Goal: Communication & Community: Answer question/provide support

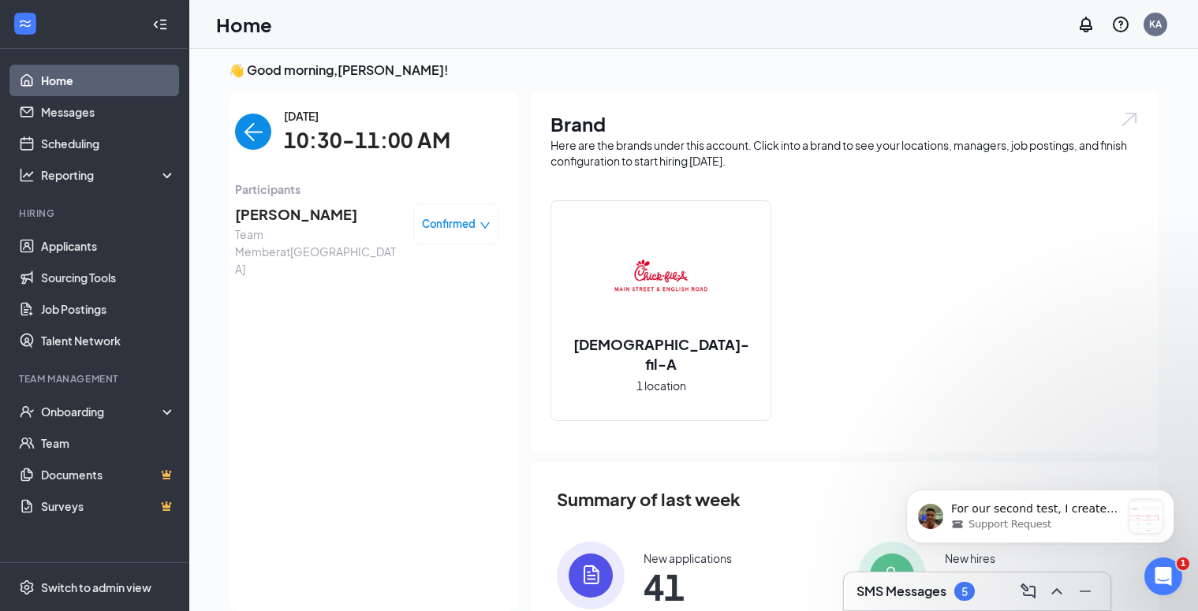
scroll to position [2814, 0]
click at [77, 80] on link "Home" at bounding box center [108, 81] width 135 height 32
click at [55, 252] on link "Applicants" at bounding box center [108, 246] width 135 height 32
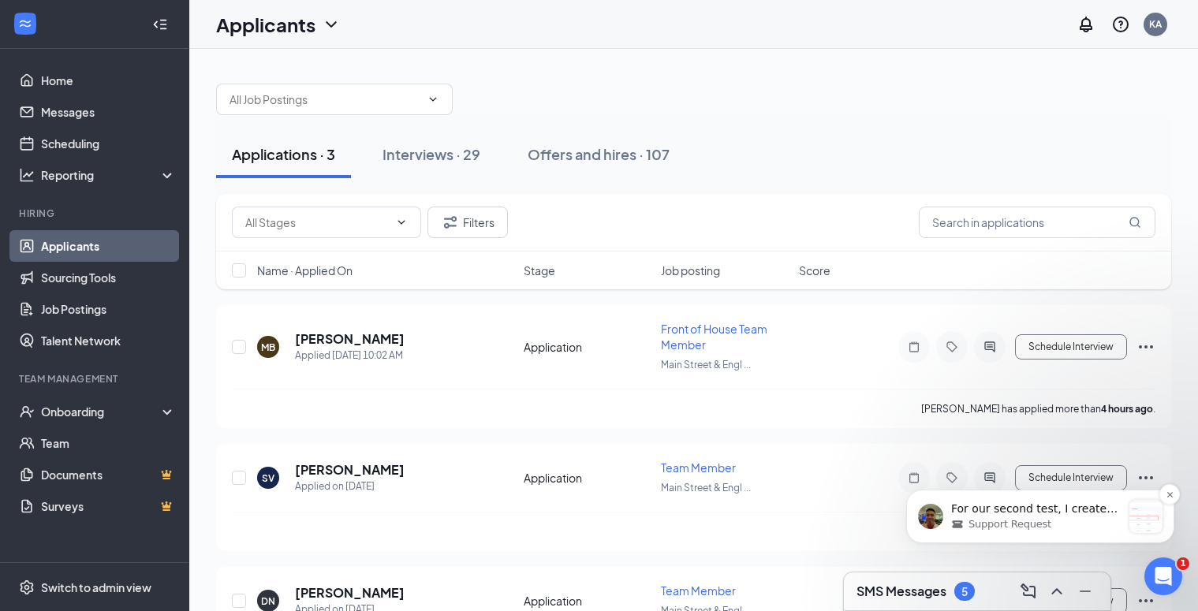
click at [995, 509] on p "For our second test, I created another account: Before moving the test applican…" at bounding box center [1036, 510] width 170 height 16
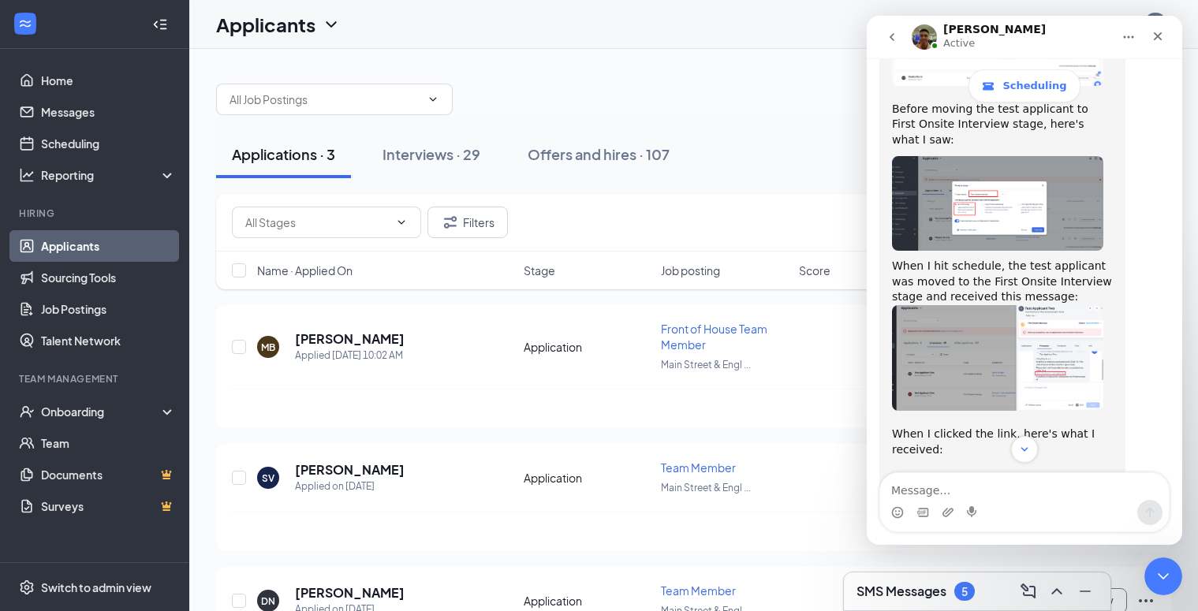
scroll to position [2840, 0]
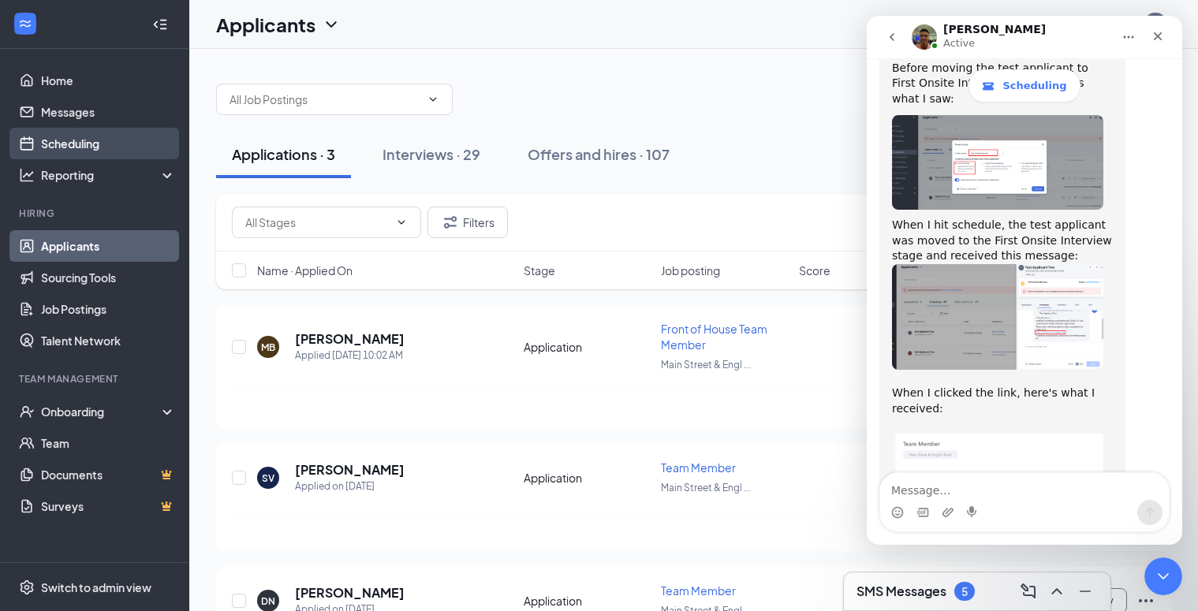
click at [83, 152] on link "Scheduling" at bounding box center [108, 144] width 135 height 32
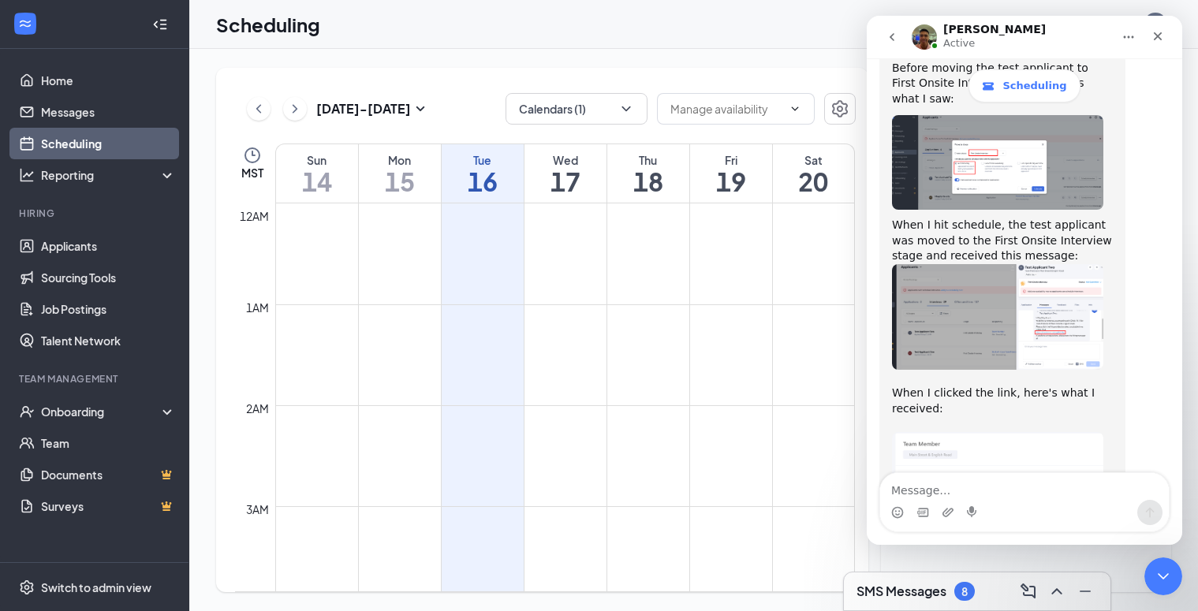
scroll to position [775, 0]
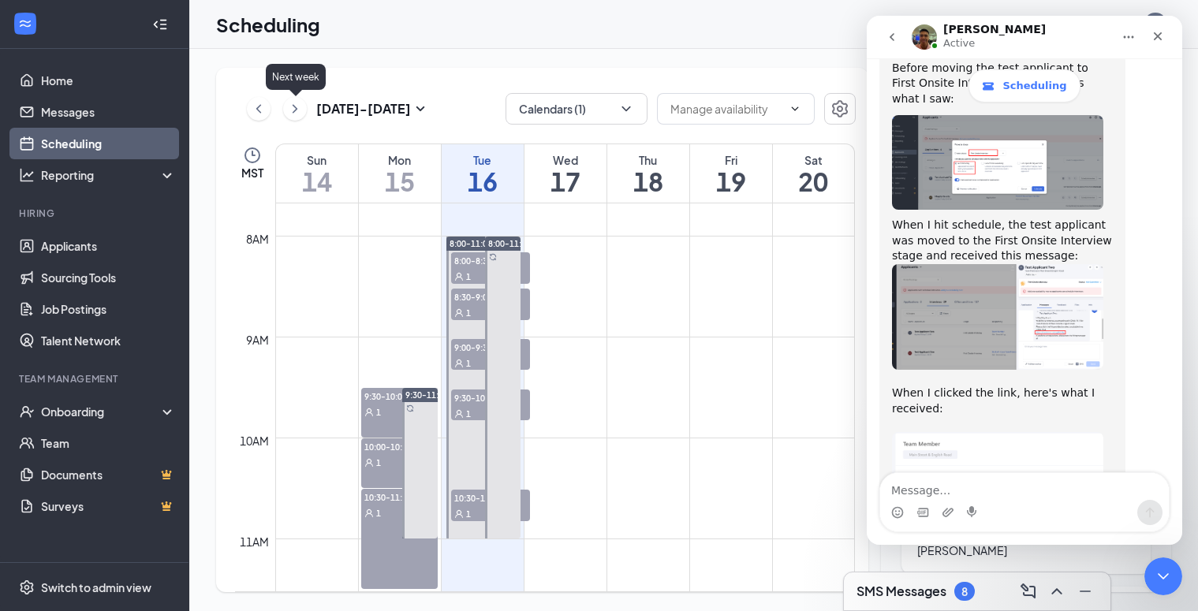
click at [290, 110] on icon "ChevronRight" at bounding box center [295, 108] width 16 height 19
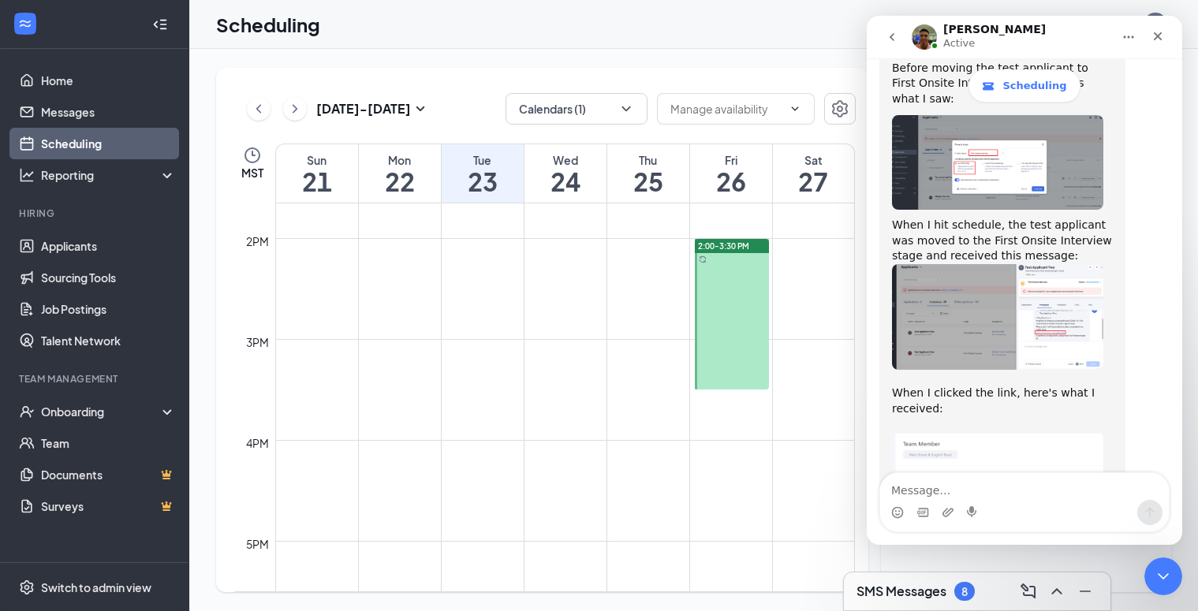
scroll to position [1381, 0]
click at [987, 432] on img "Leo says…" at bounding box center [997, 515] width 211 height 166
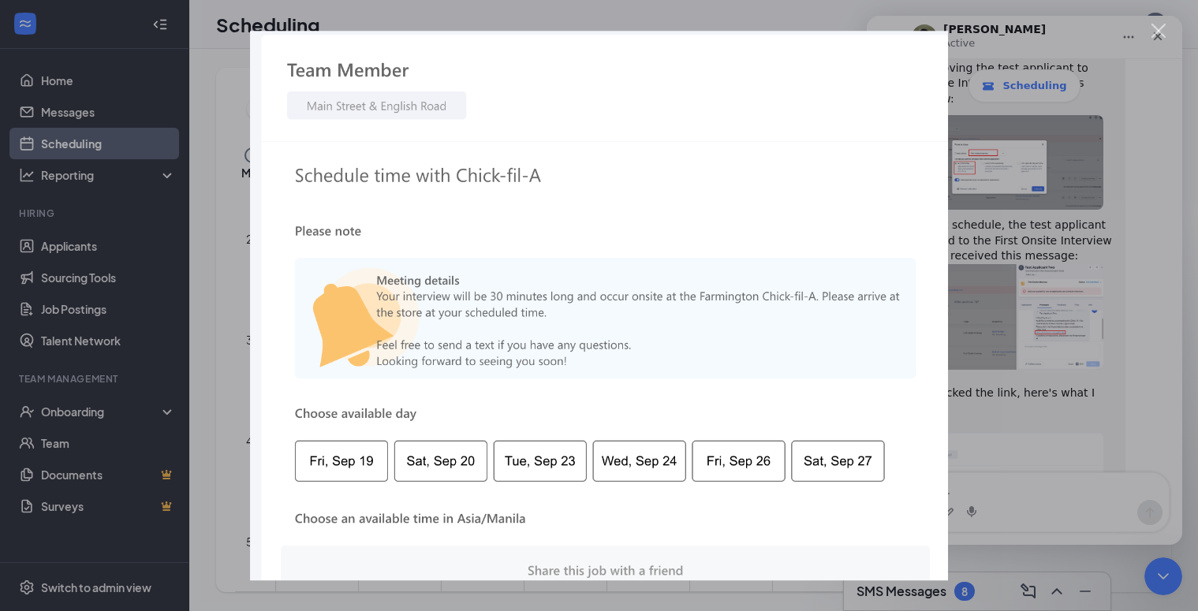
scroll to position [2901, 0]
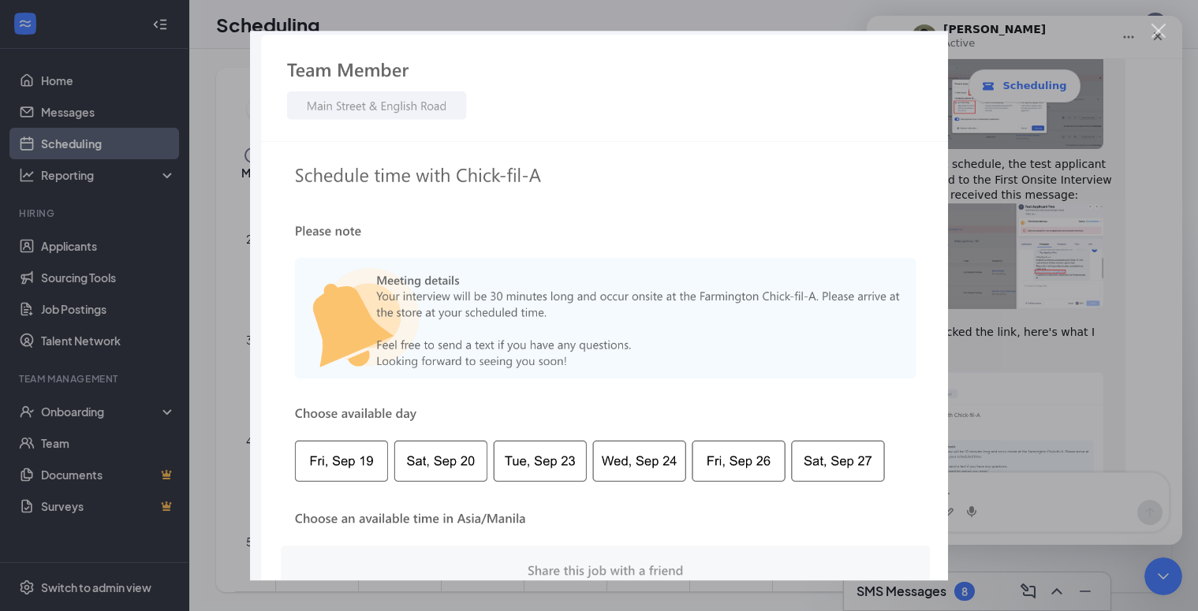
click at [1166, 31] on div "Close" at bounding box center [1158, 31] width 15 height 15
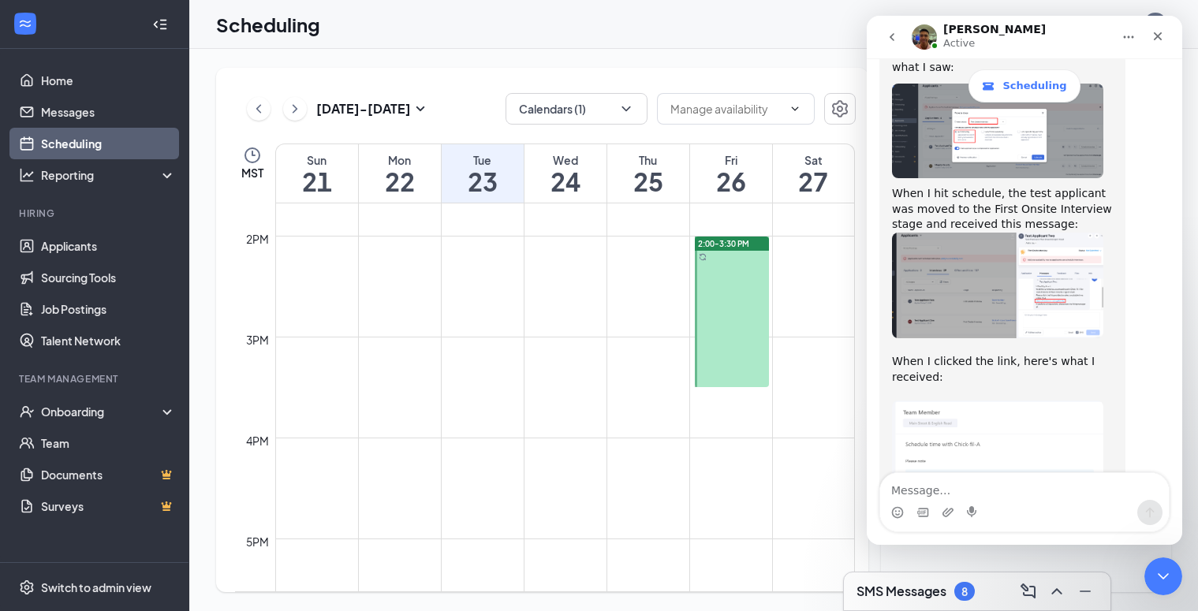
scroll to position [2849, 0]
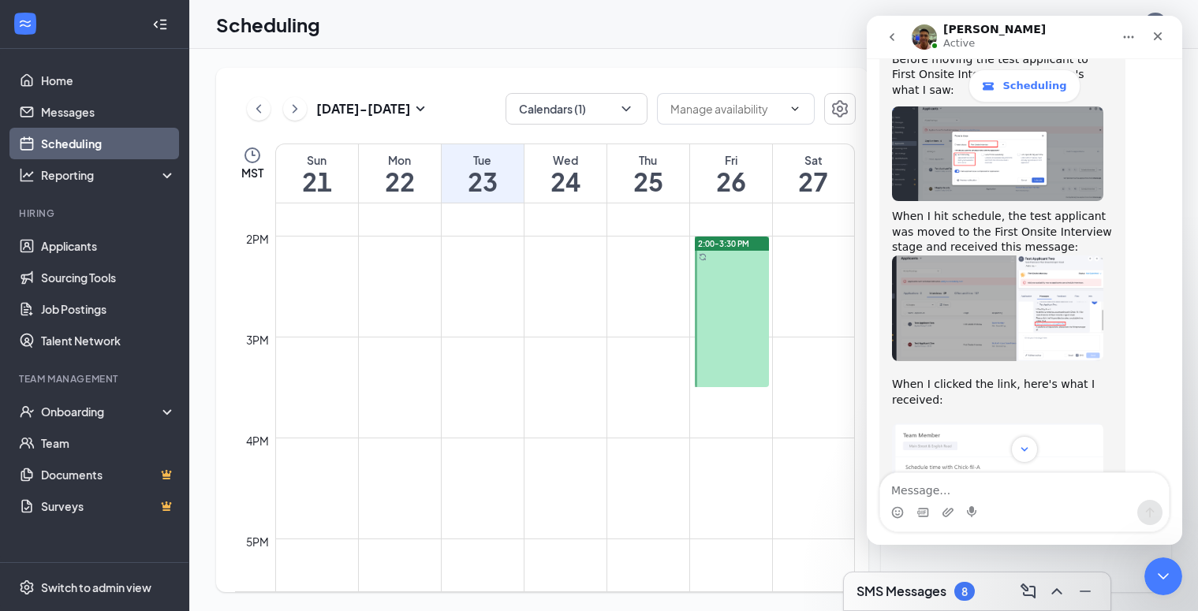
click at [1051, 256] on img "Leo says…" at bounding box center [997, 309] width 211 height 106
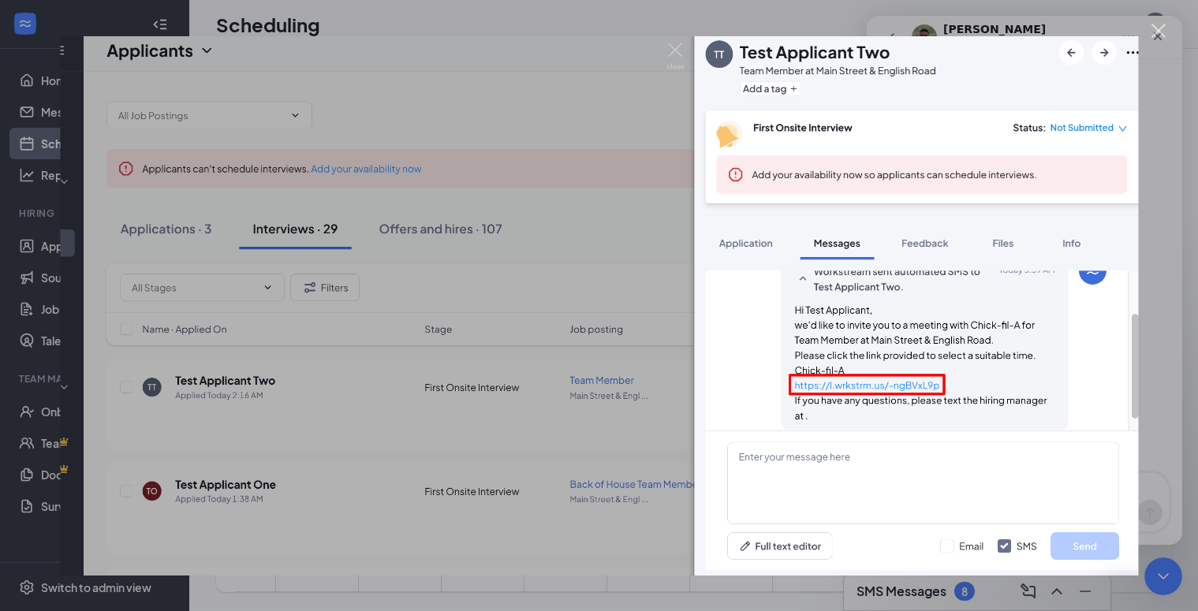
click at [1153, 34] on div "Close" at bounding box center [1158, 31] width 15 height 15
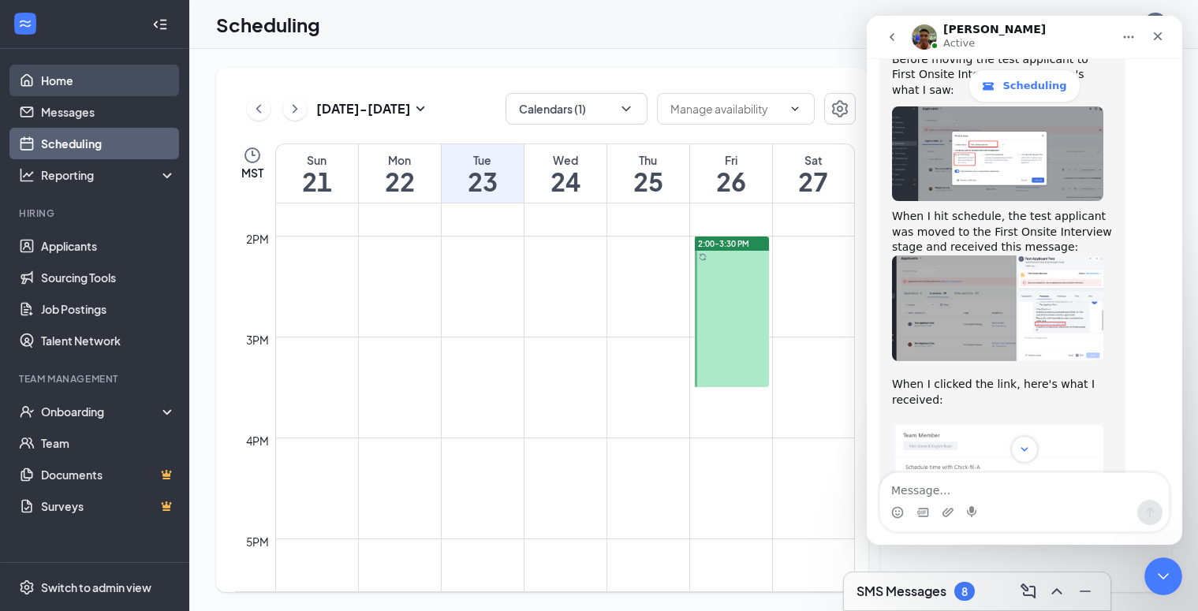
click at [52, 80] on link "Home" at bounding box center [108, 81] width 135 height 32
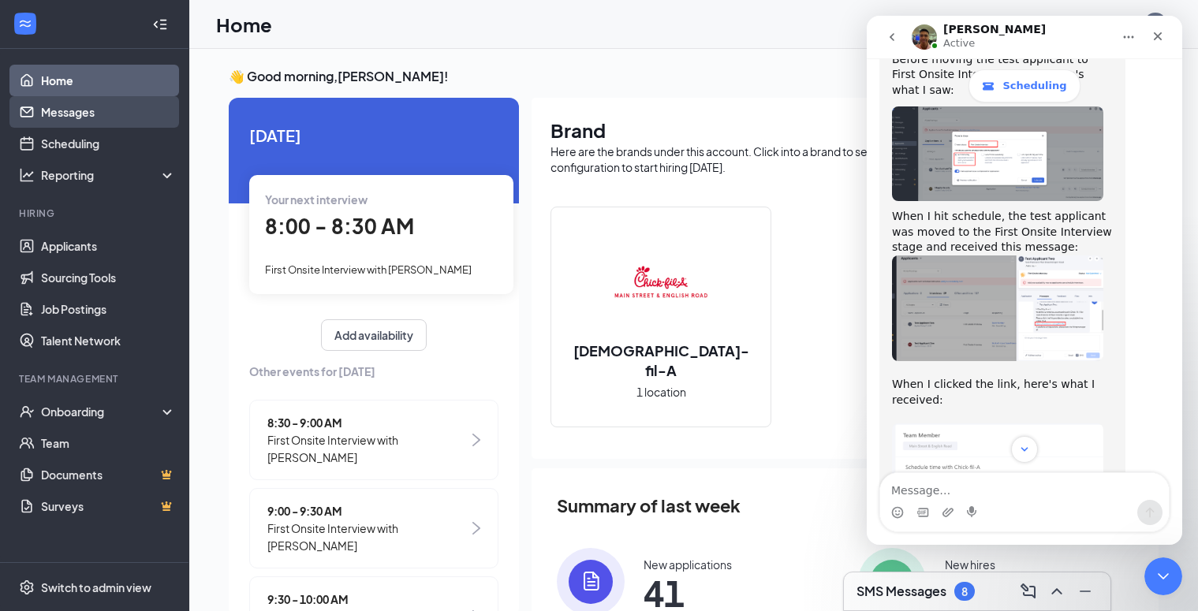
click at [71, 120] on link "Messages" at bounding box center [108, 112] width 135 height 32
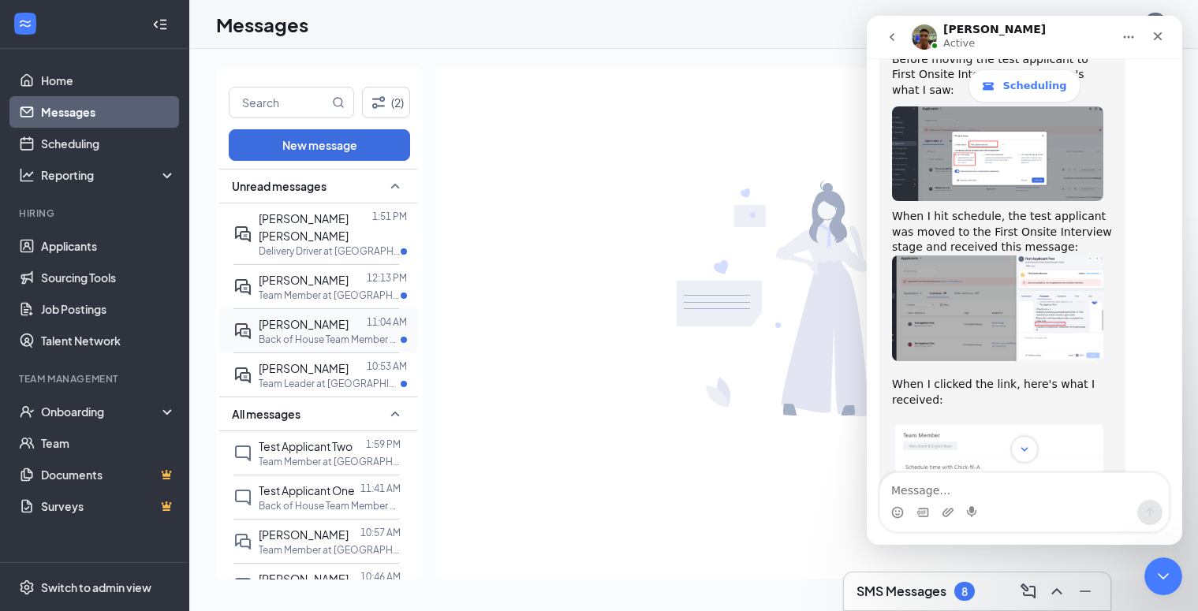
click at [306, 317] on span "[PERSON_NAME]" at bounding box center [304, 324] width 90 height 14
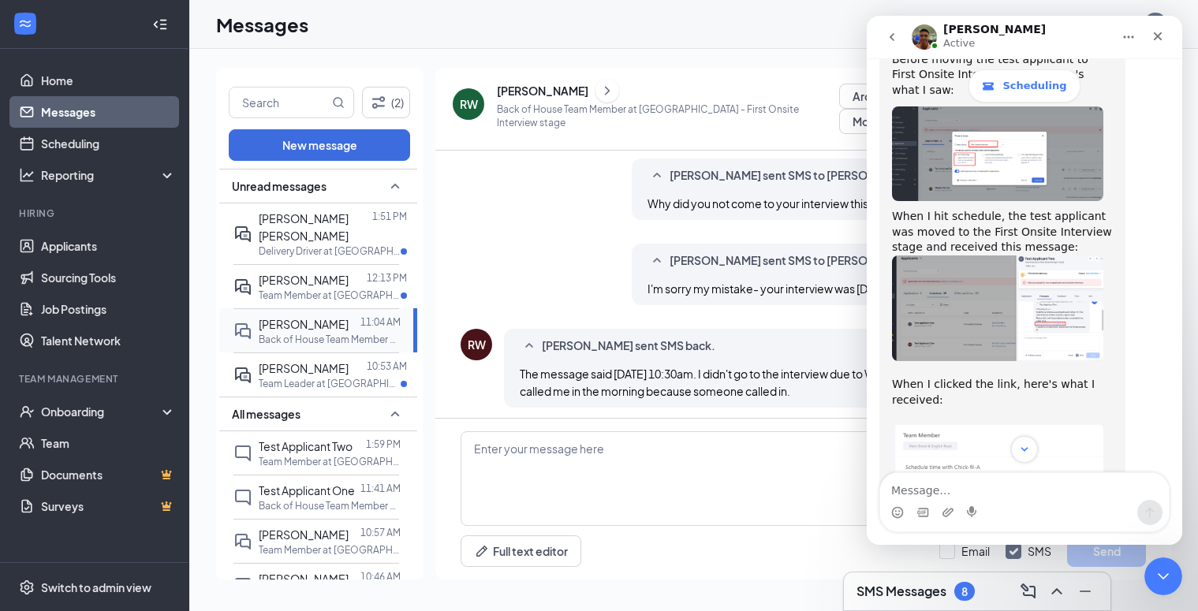
scroll to position [509, 0]
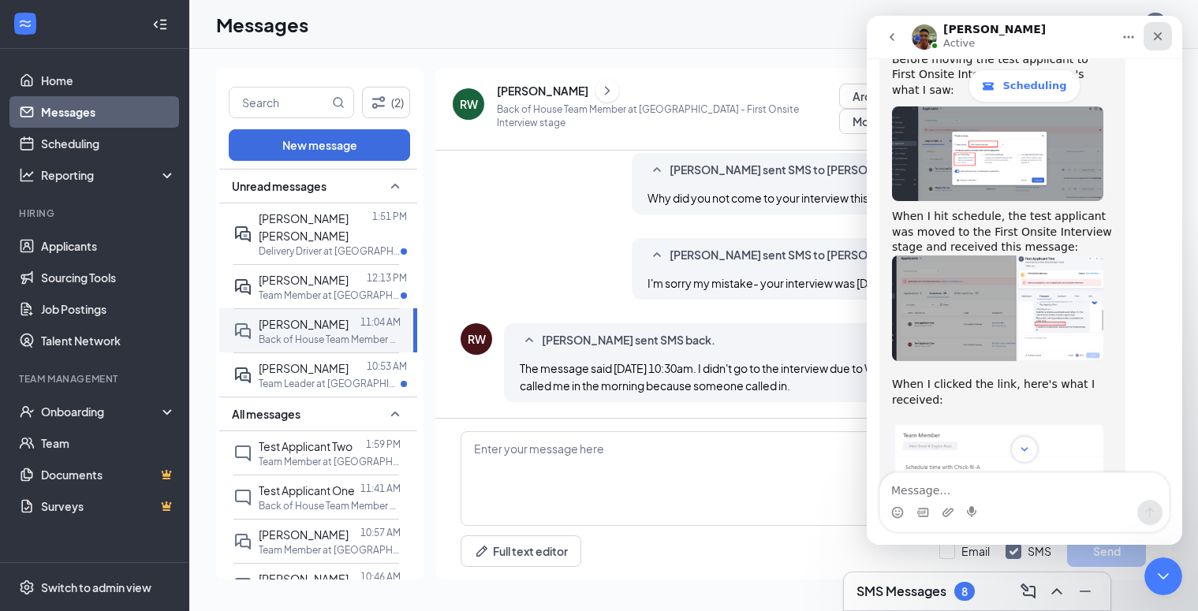
click at [1161, 38] on icon "Close" at bounding box center [1157, 36] width 13 height 13
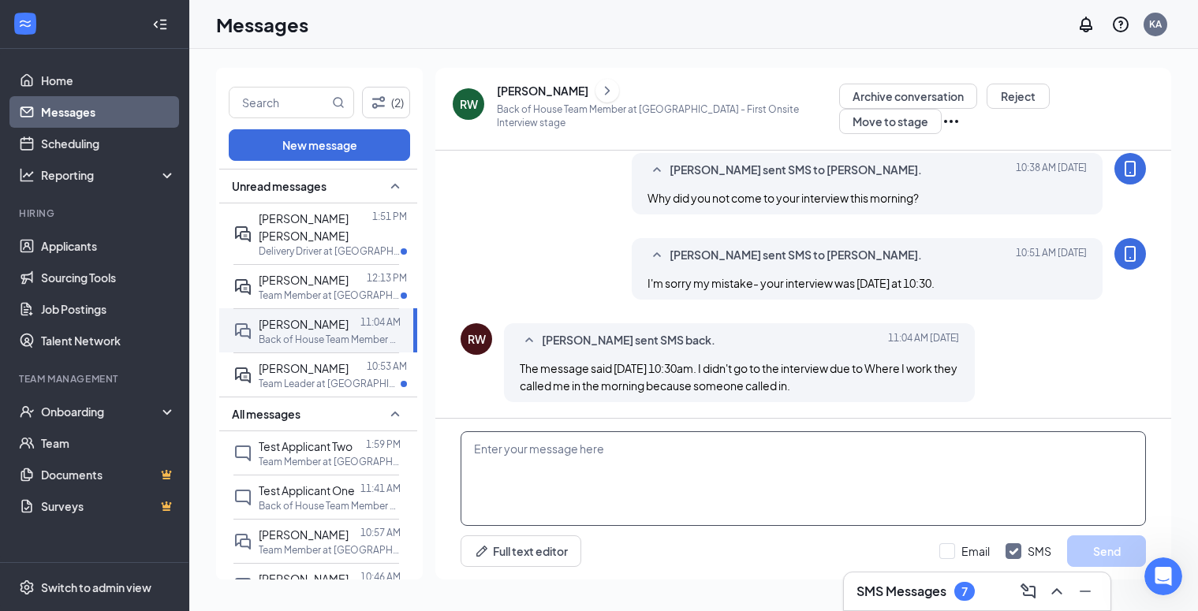
click at [738, 461] on textarea at bounding box center [803, 478] width 685 height 95
type textarea "Oh okay I see, did you try to call the store and let us know?"
click at [1103, 559] on button "Send" at bounding box center [1106, 551] width 79 height 32
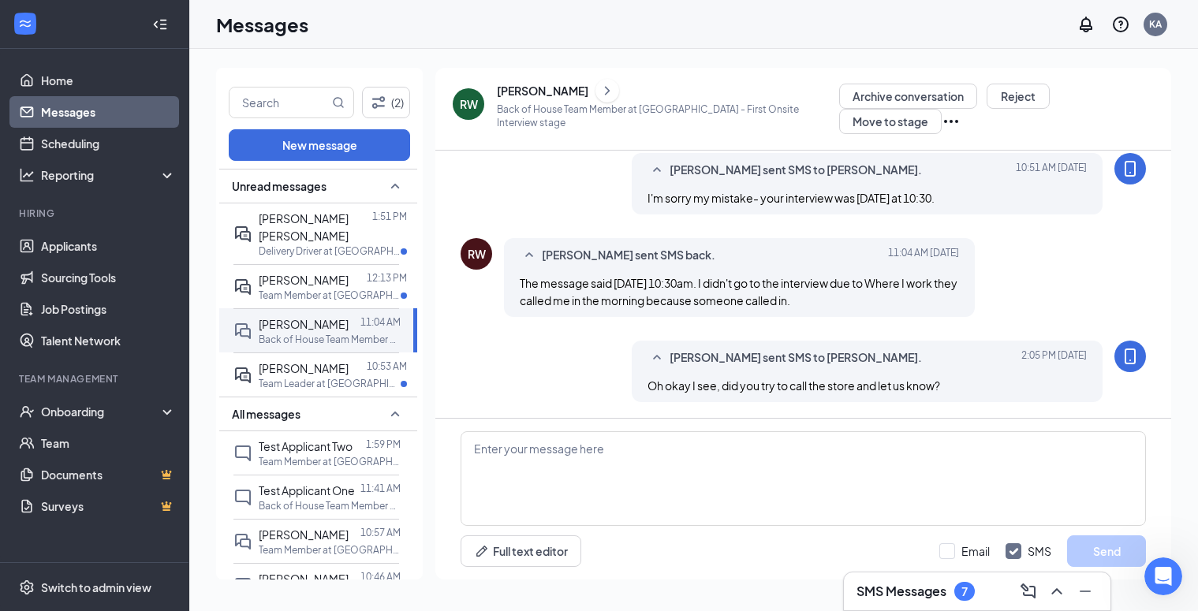
scroll to position [2849, 0]
click at [300, 377] on p "Team Leader at [GEOGRAPHIC_DATA]" at bounding box center [330, 383] width 142 height 13
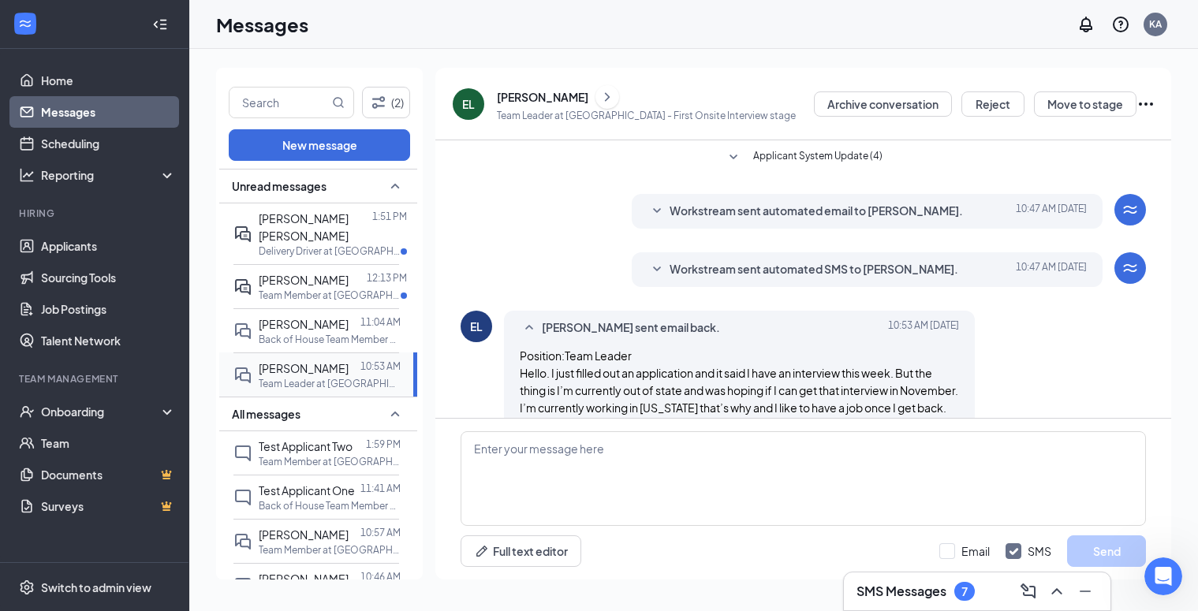
scroll to position [74, 0]
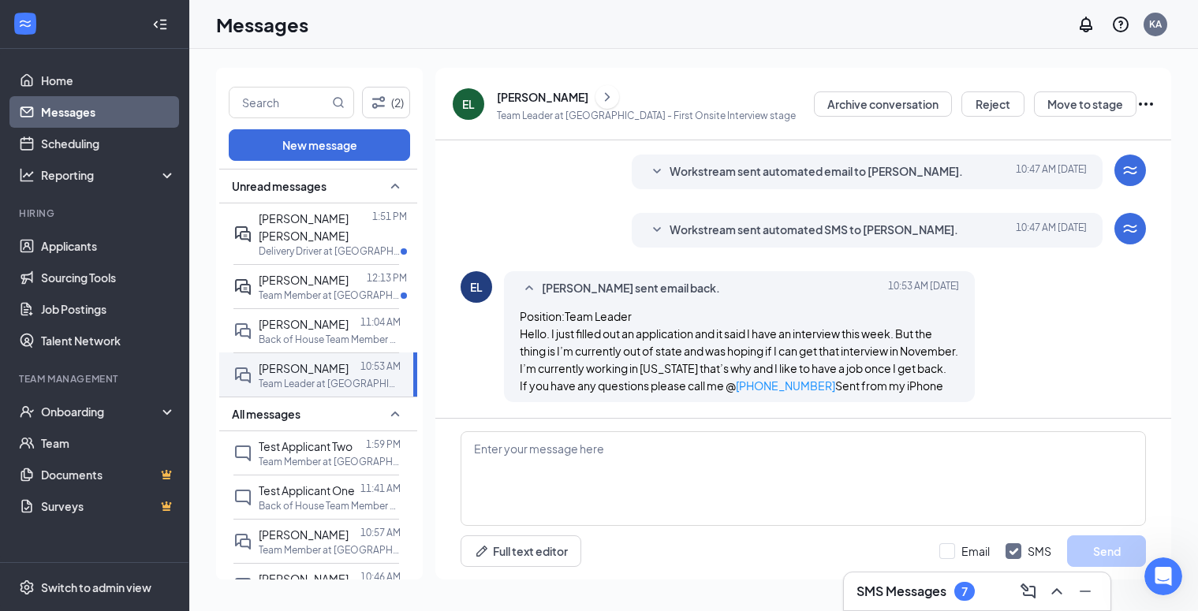
click at [513, 91] on div "[PERSON_NAME]" at bounding box center [542, 97] width 91 height 16
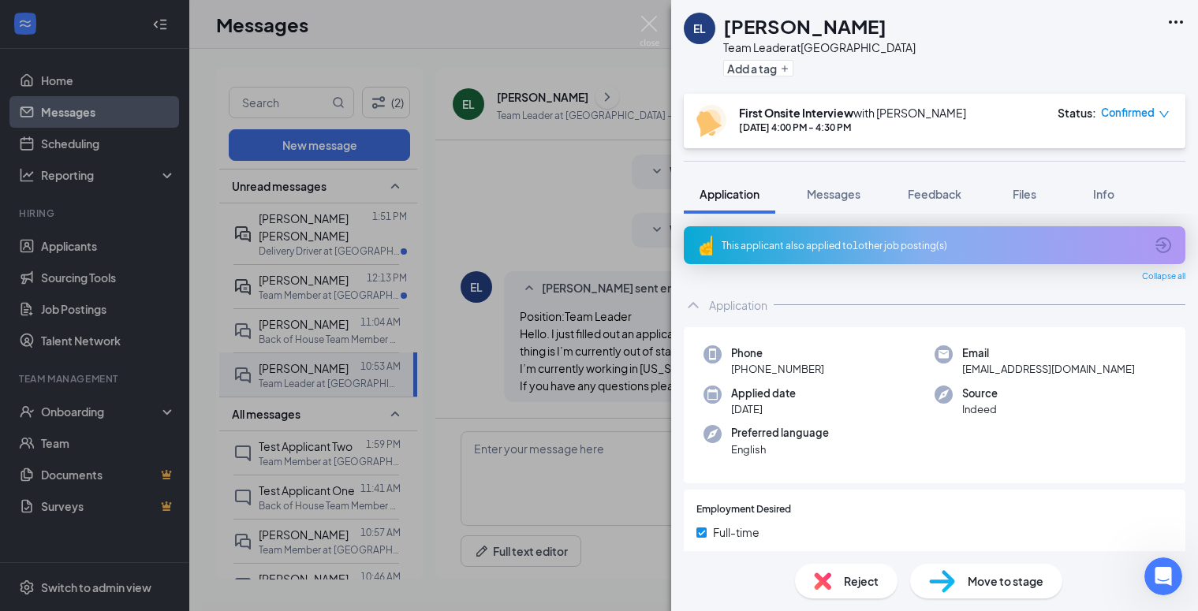
click at [1164, 116] on icon "down" at bounding box center [1163, 114] width 9 height 6
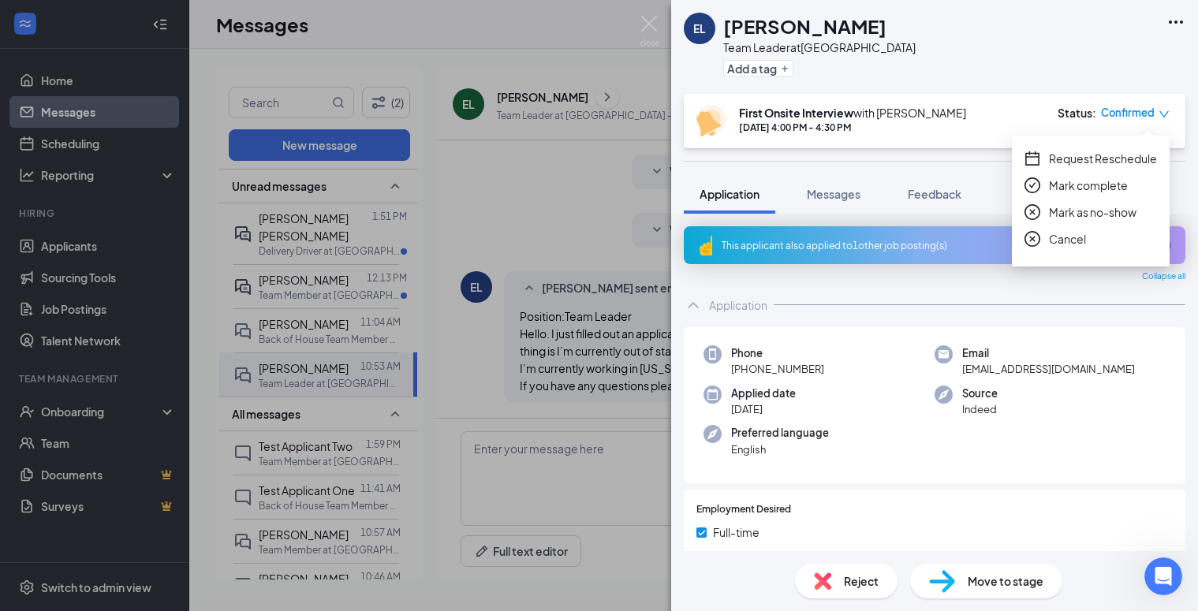
click at [1092, 159] on span "Request Reschedule" at bounding box center [1103, 158] width 108 height 17
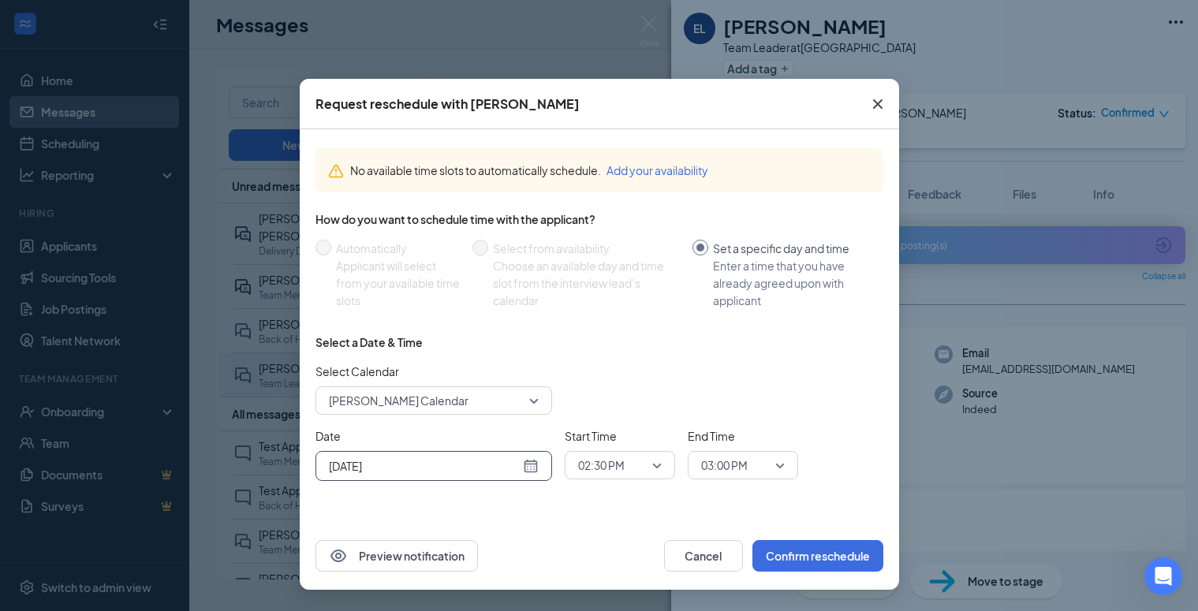
click at [532, 465] on div "[DATE]" at bounding box center [434, 465] width 210 height 17
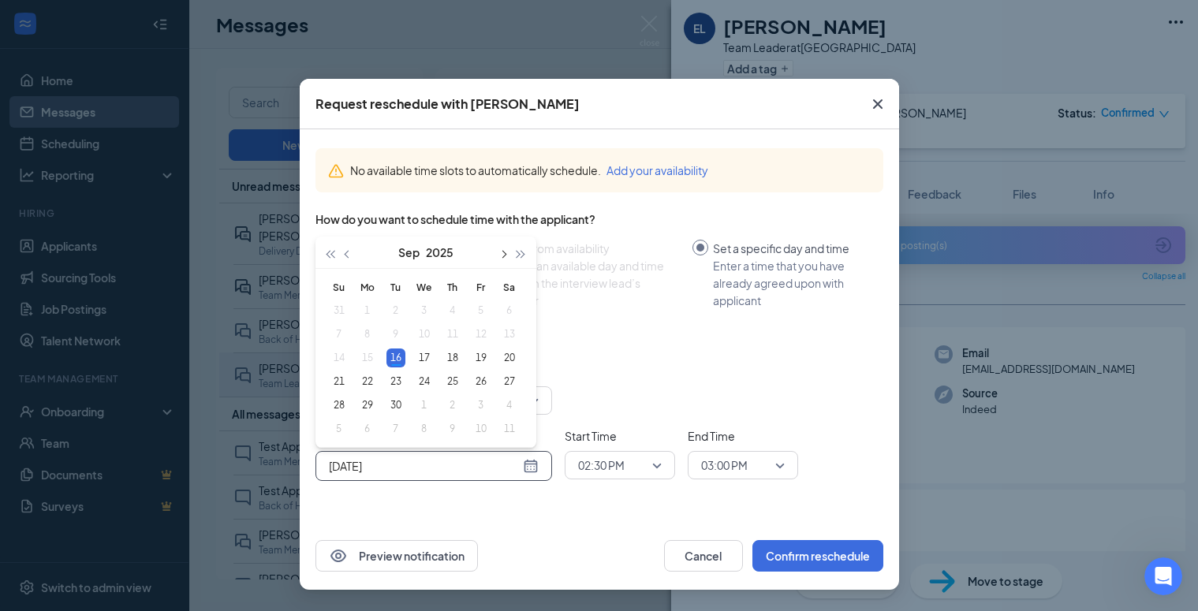
click at [507, 256] on button "button" at bounding box center [502, 253] width 17 height 32
type input "[DATE]"
click at [394, 361] on div "11" at bounding box center [395, 358] width 19 height 19
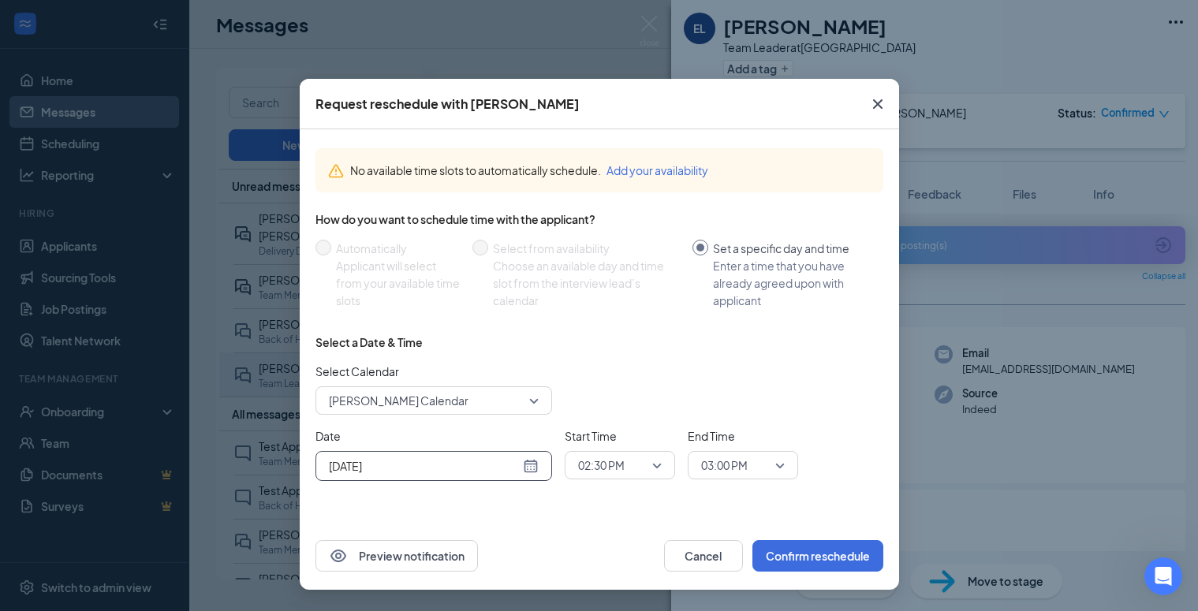
scroll to position [2840, 0]
click at [630, 476] on span "02:30 PM" at bounding box center [612, 465] width 69 height 24
click at [600, 280] on span "09:00 AM" at bounding box center [600, 279] width 47 height 17
click at [732, 470] on span "03:00 PM" at bounding box center [724, 465] width 47 height 24
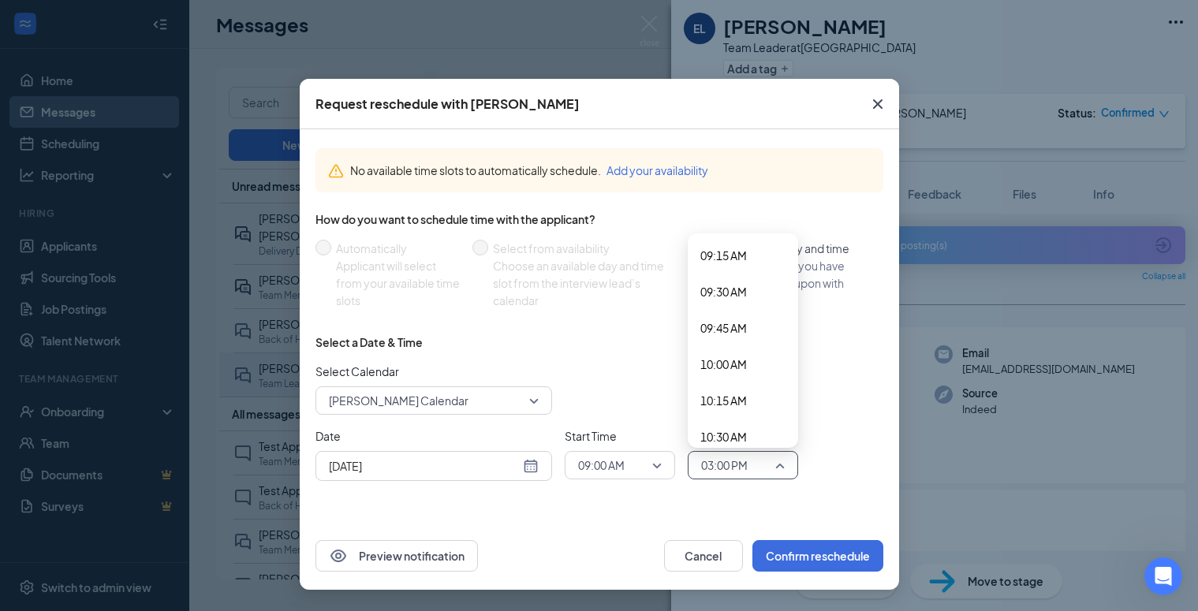
scroll to position [1342, 0]
click at [708, 293] on span "09:30 AM" at bounding box center [723, 294] width 47 height 17
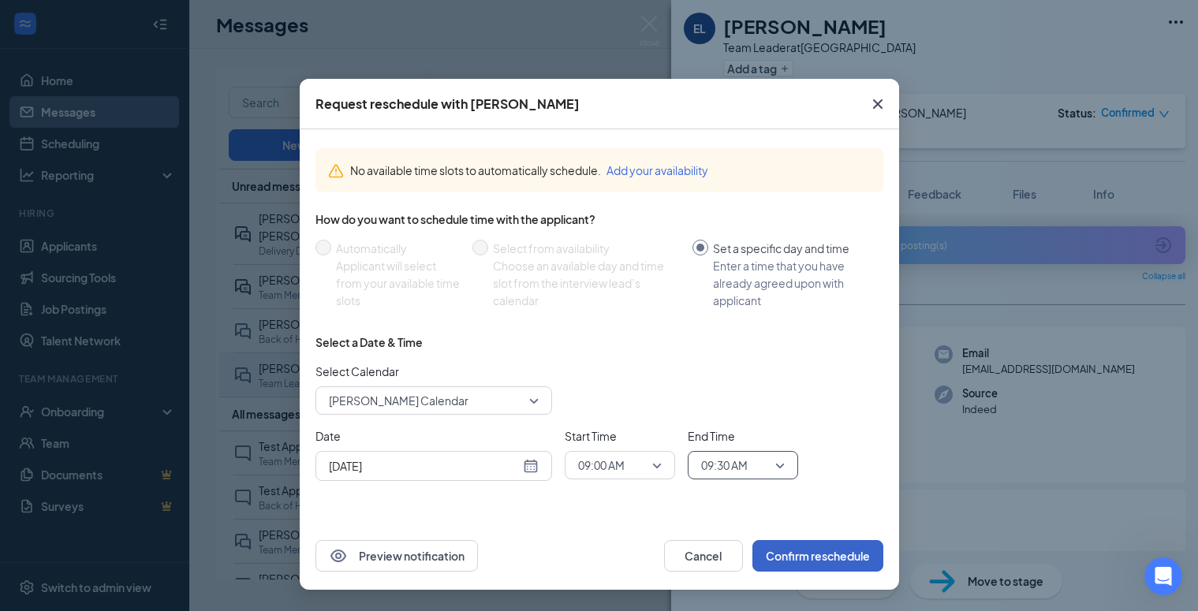
click at [803, 565] on button "Confirm reschedule" at bounding box center [817, 556] width 131 height 32
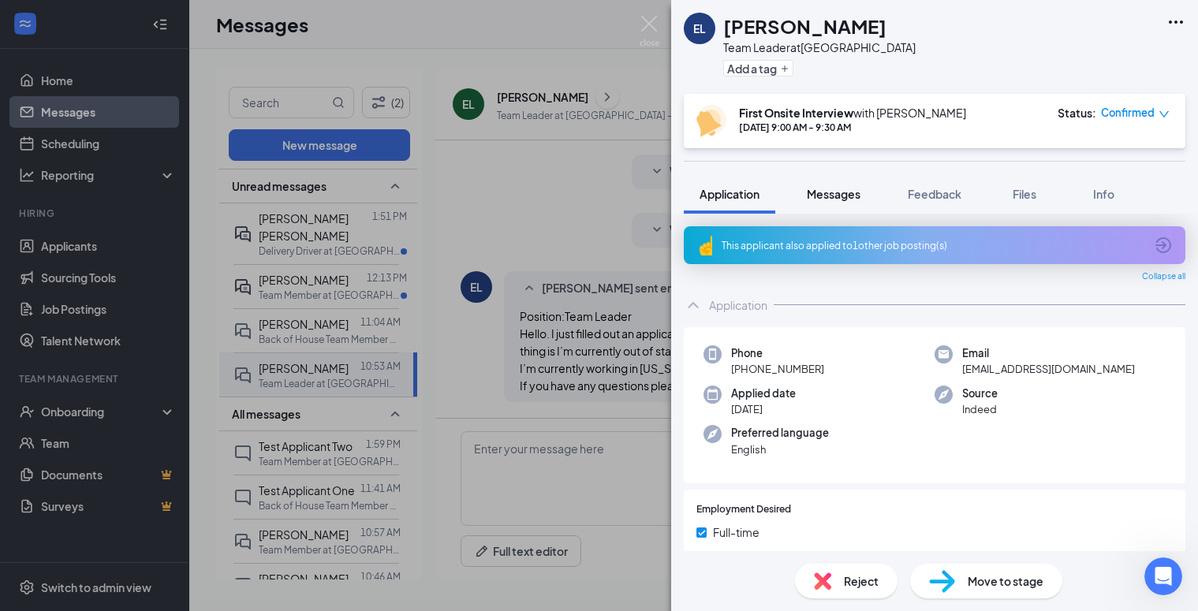
click at [837, 195] on span "Messages" at bounding box center [834, 194] width 54 height 14
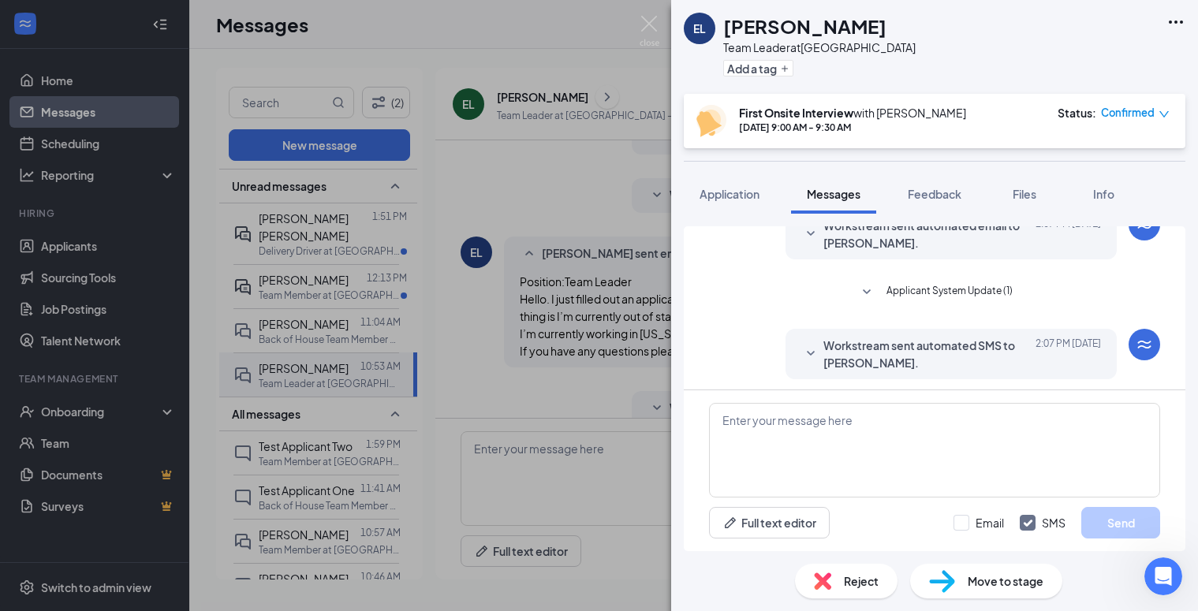
scroll to position [431, 0]
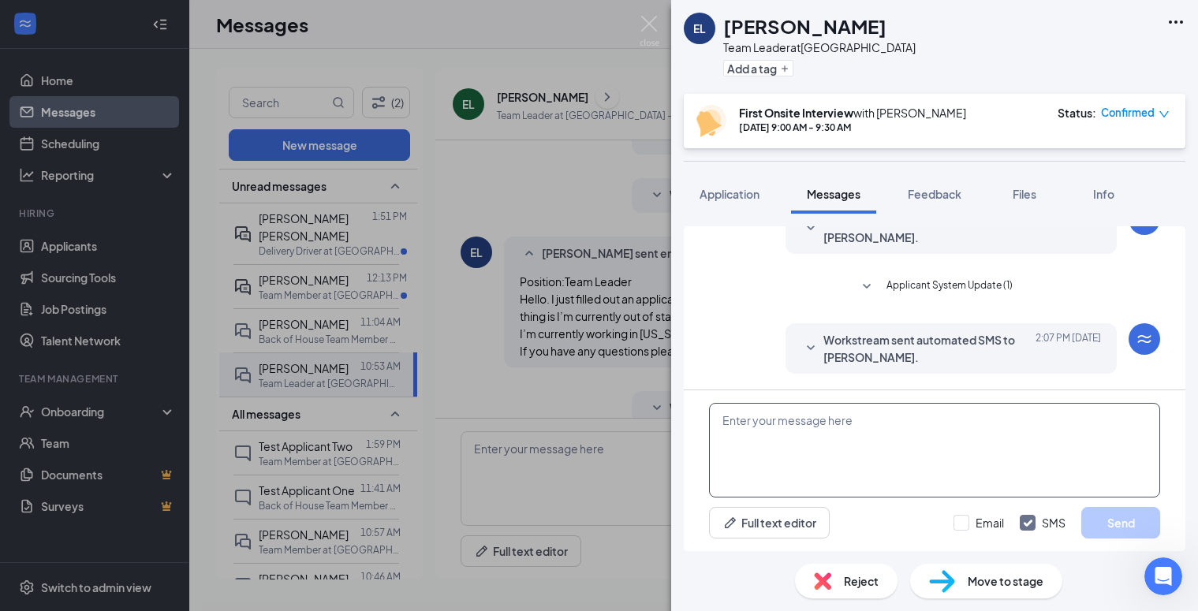
click at [804, 424] on textarea at bounding box center [934, 450] width 451 height 95
click at [744, 424] on textarea "[PERSON_NAME], I rescheduled" at bounding box center [934, 450] width 451 height 95
click at [867, 426] on textarea "Hello [PERSON_NAME], I rescheduled" at bounding box center [934, 450] width 451 height 95
type textarea "Hello [PERSON_NAME], I rescheduled your interview for [DATE]."
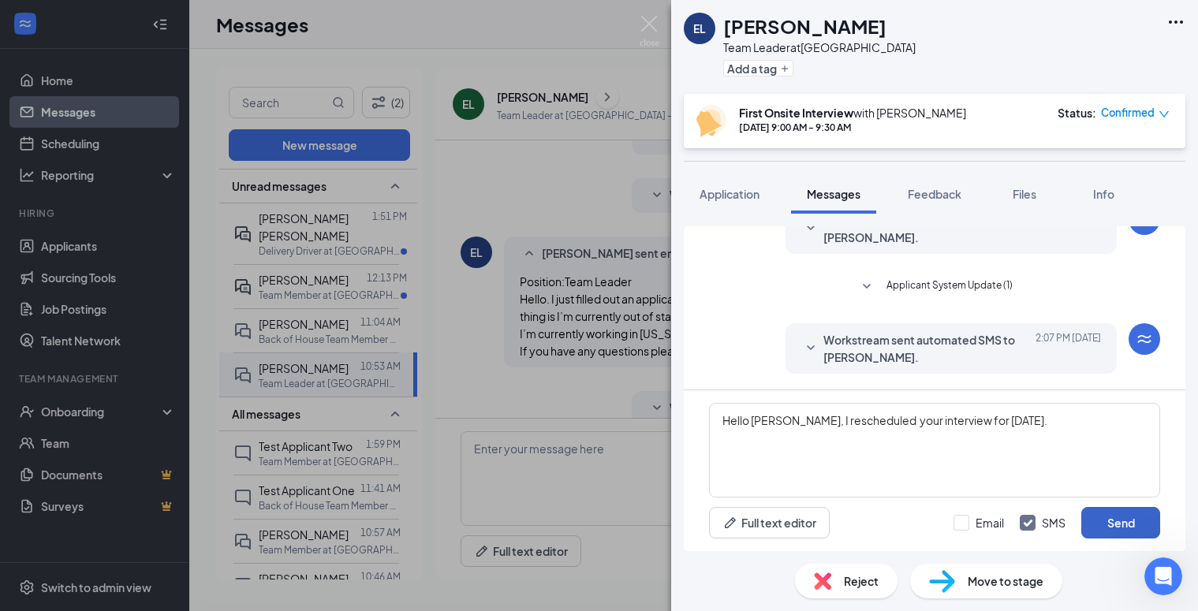
click at [1118, 526] on button "Send" at bounding box center [1120, 523] width 79 height 32
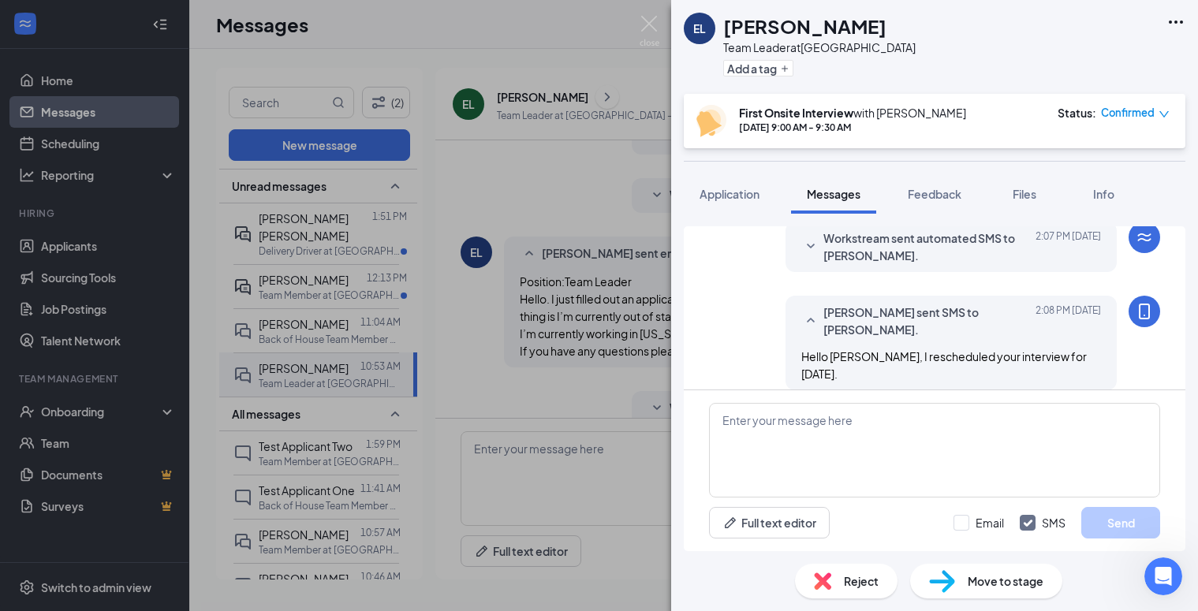
scroll to position [534, 0]
click at [651, 24] on img at bounding box center [650, 31] width 20 height 31
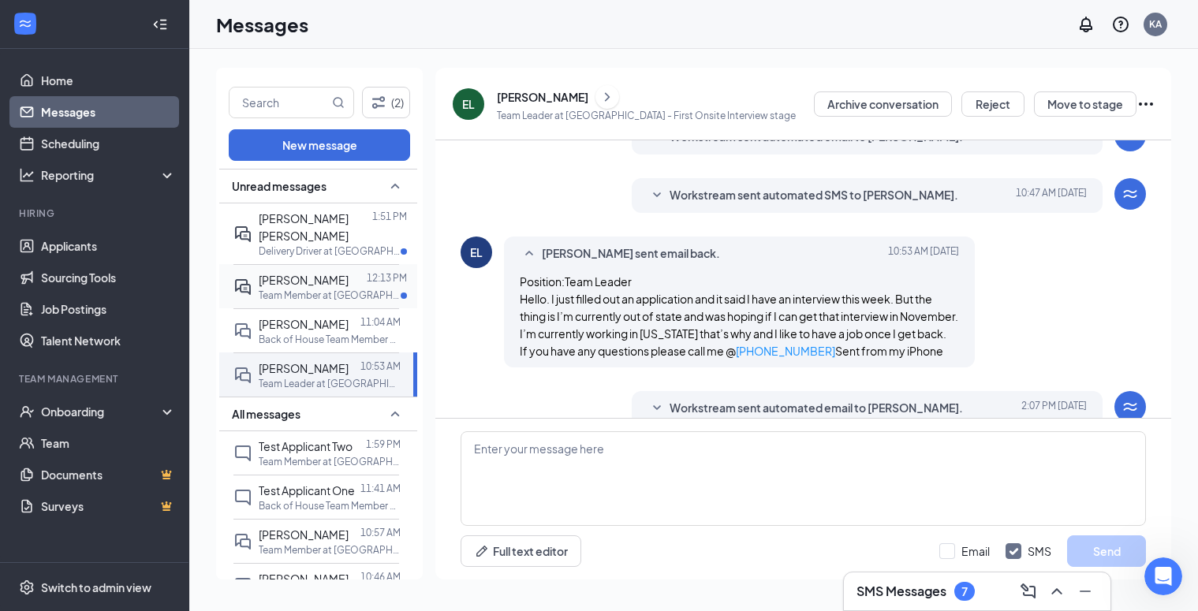
click at [281, 273] on span "[PERSON_NAME]" at bounding box center [304, 280] width 90 height 14
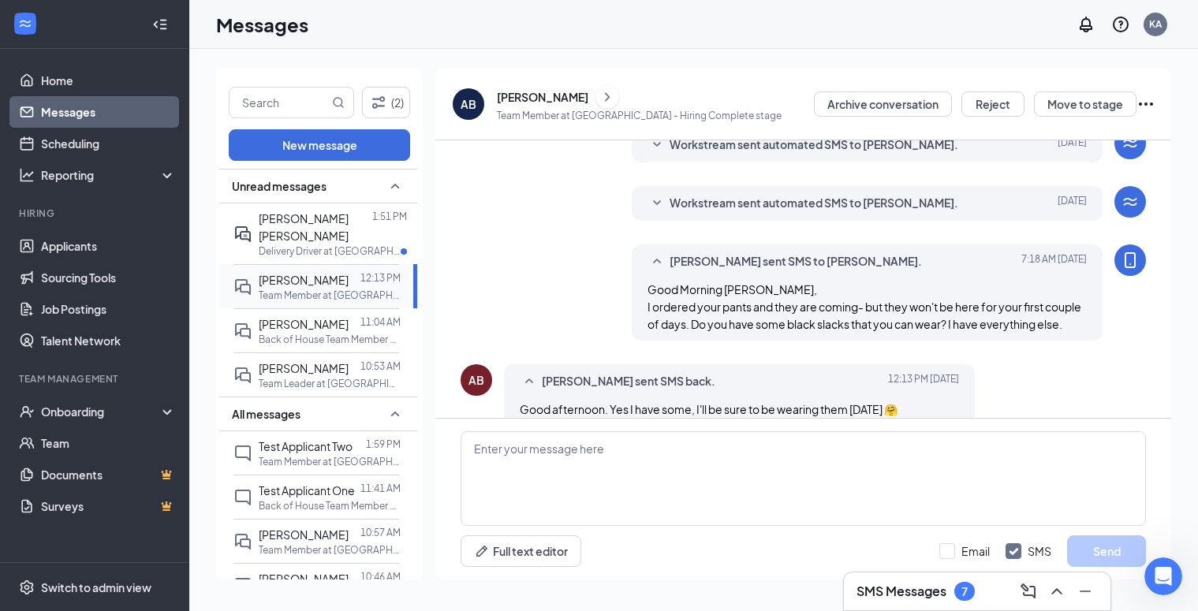
scroll to position [244, 0]
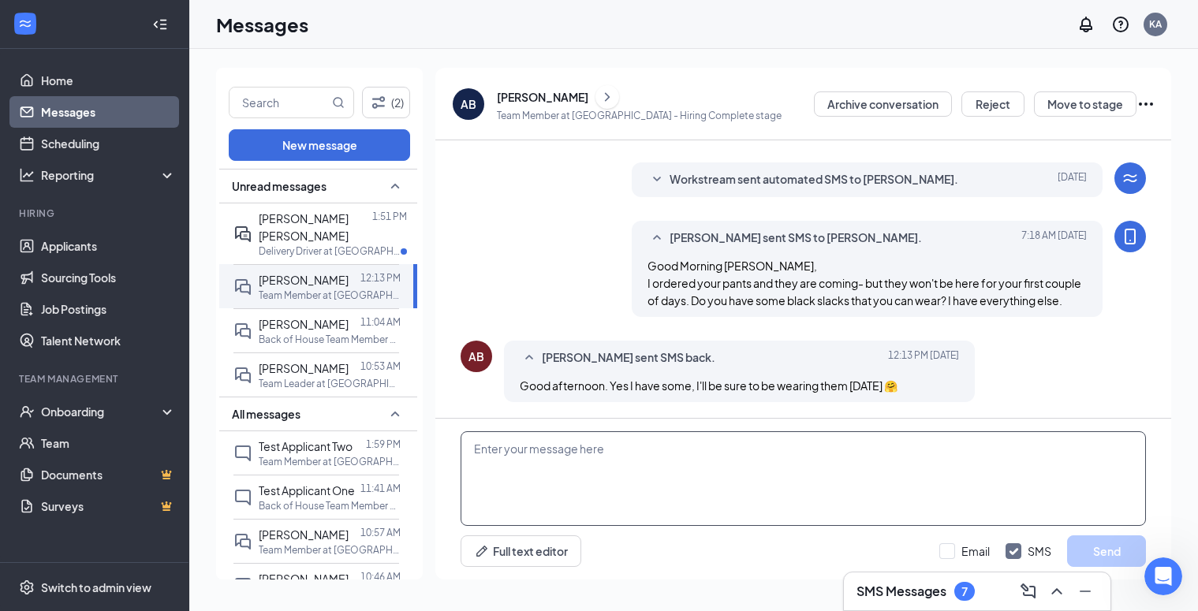
click at [577, 442] on textarea at bounding box center [803, 478] width 685 height 95
click at [538, 449] on textarea "Wonderful. thank you! See you then :)" at bounding box center [803, 478] width 685 height 95
type textarea "Wonderful. Thank you! See you then :)"
click at [1104, 549] on button "Send" at bounding box center [1106, 551] width 79 height 32
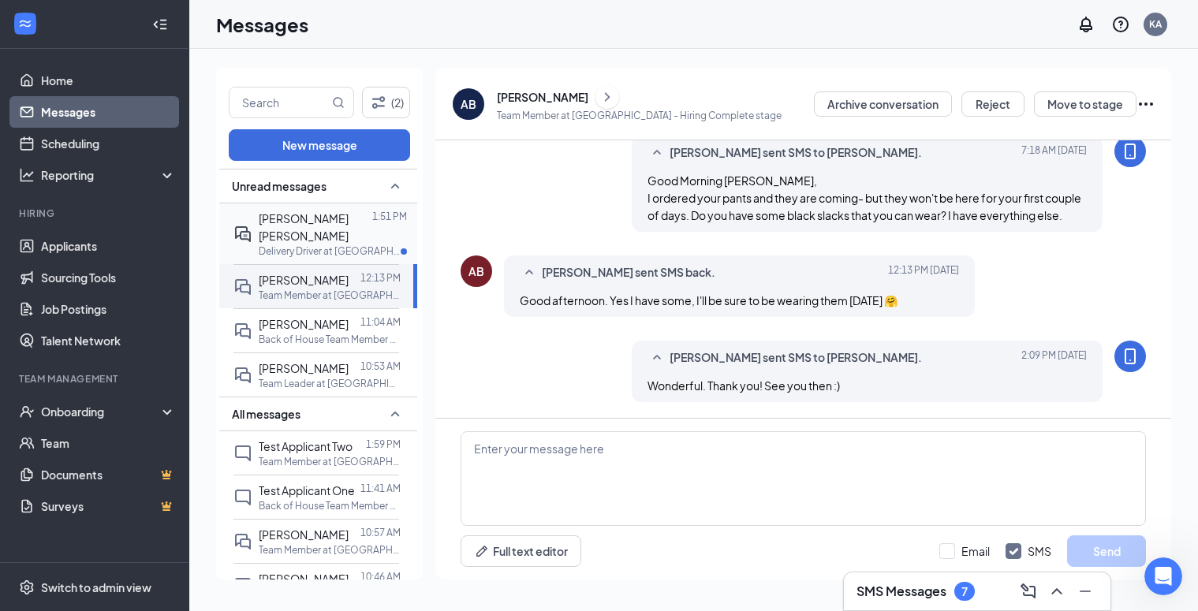
click at [301, 218] on span "[PERSON_NAME] [PERSON_NAME]" at bounding box center [304, 227] width 90 height 32
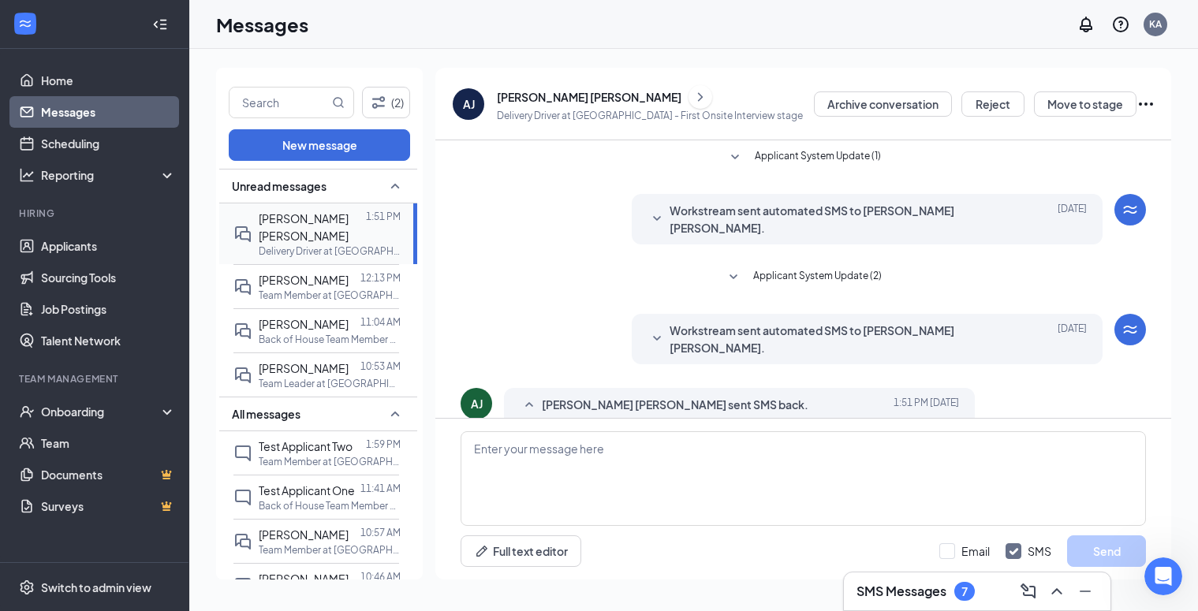
scroll to position [20, 0]
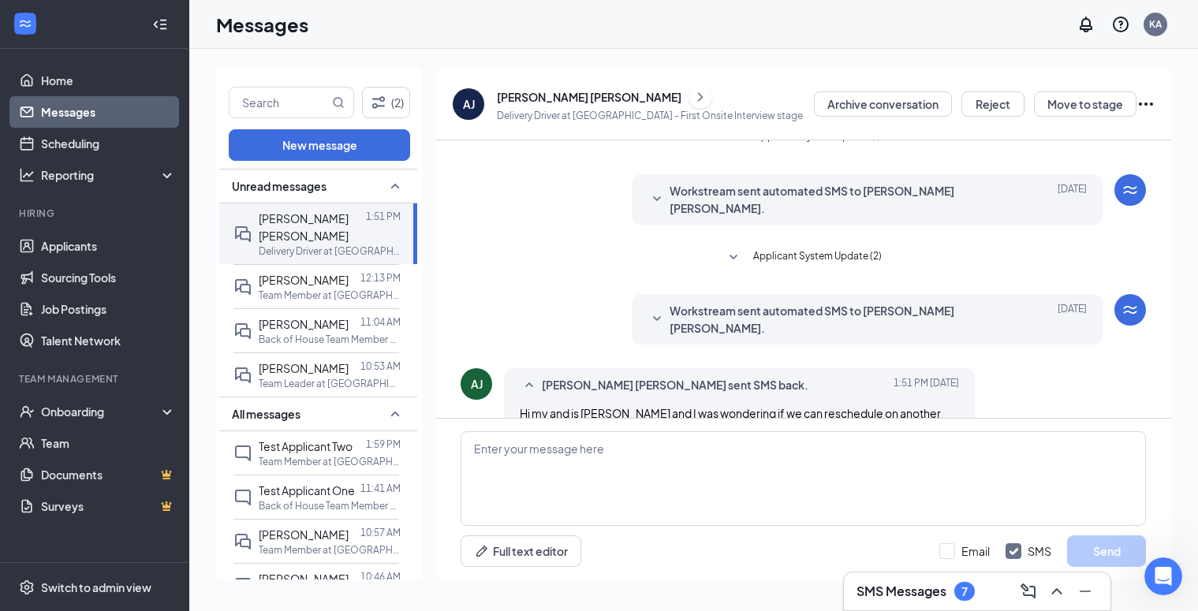
click at [655, 316] on icon "SmallChevronDown" at bounding box center [657, 318] width 8 height 5
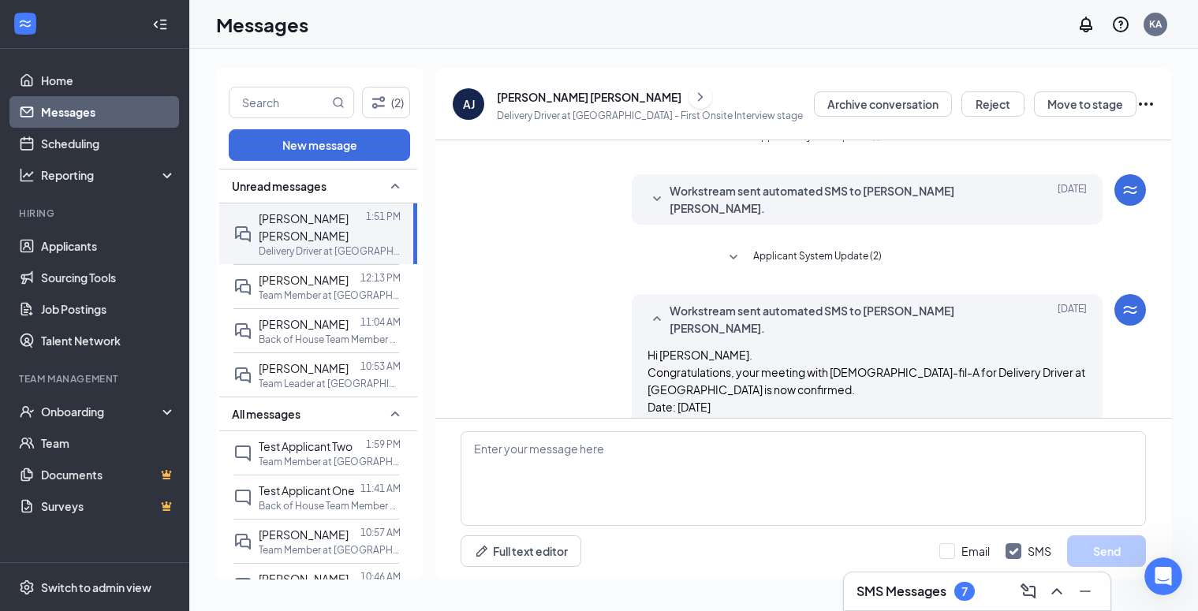
scroll to position [0, 0]
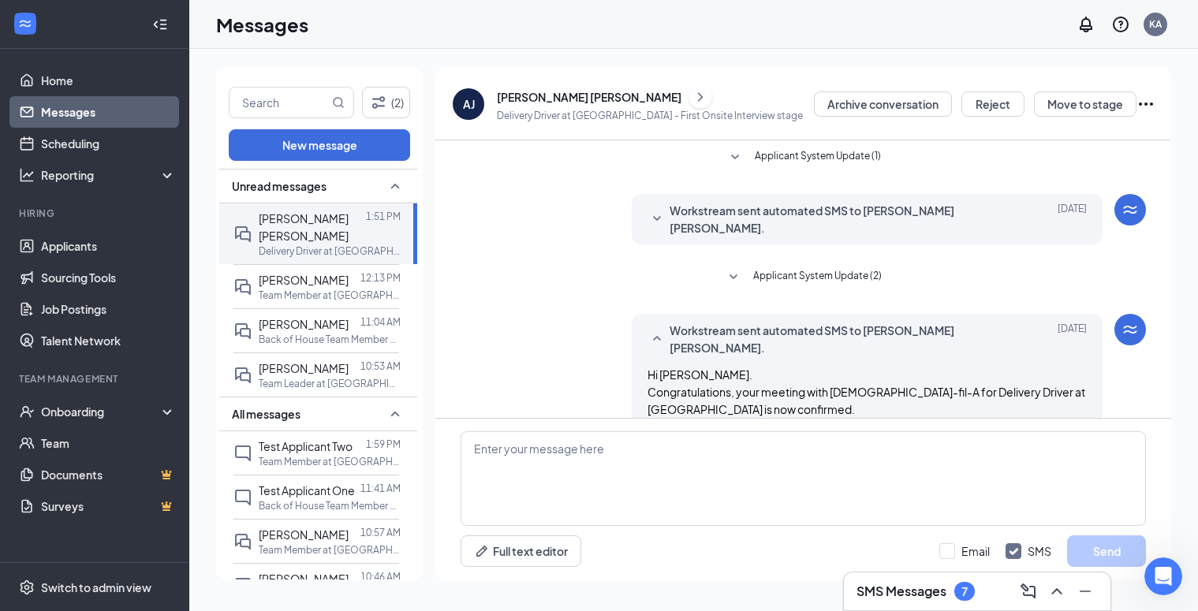
click at [517, 92] on div "[PERSON_NAME] [PERSON_NAME]" at bounding box center [589, 97] width 185 height 16
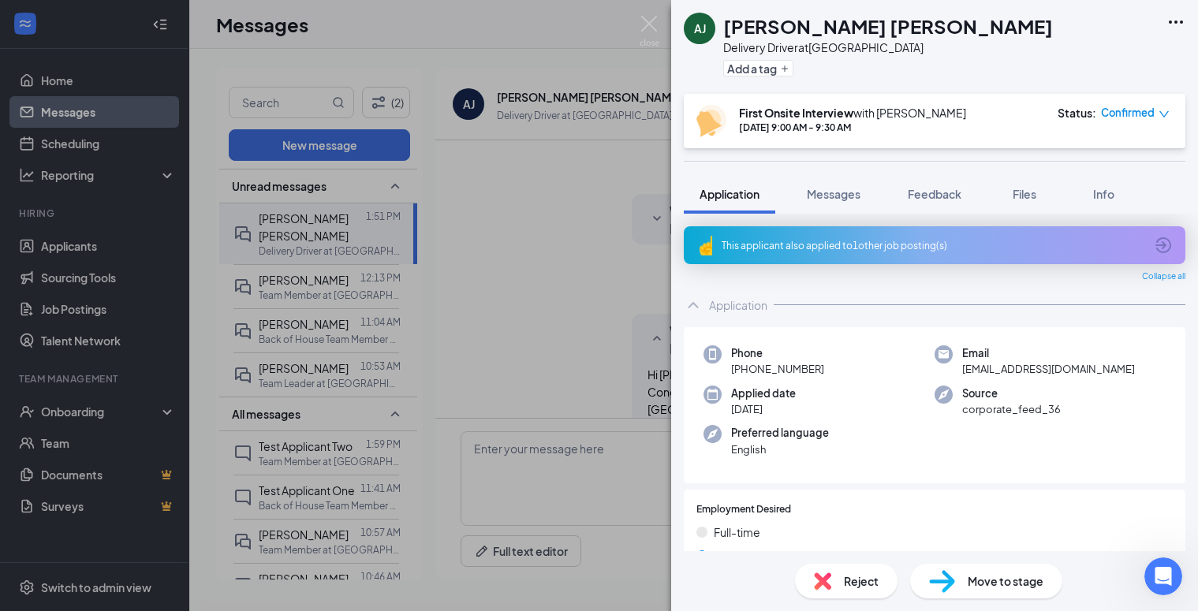
click at [645, 14] on div "[PERSON_NAME] [PERSON_NAME] [PERSON_NAME] Delivery Driver at [GEOGRAPHIC_DATA] …" at bounding box center [599, 305] width 1198 height 611
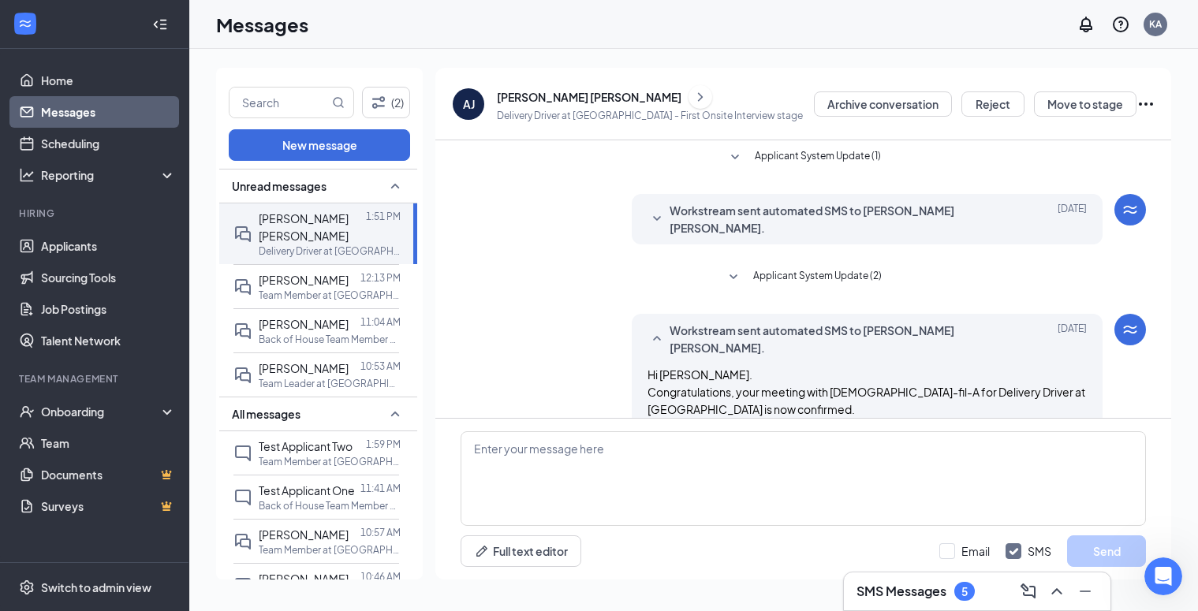
scroll to position [203, 0]
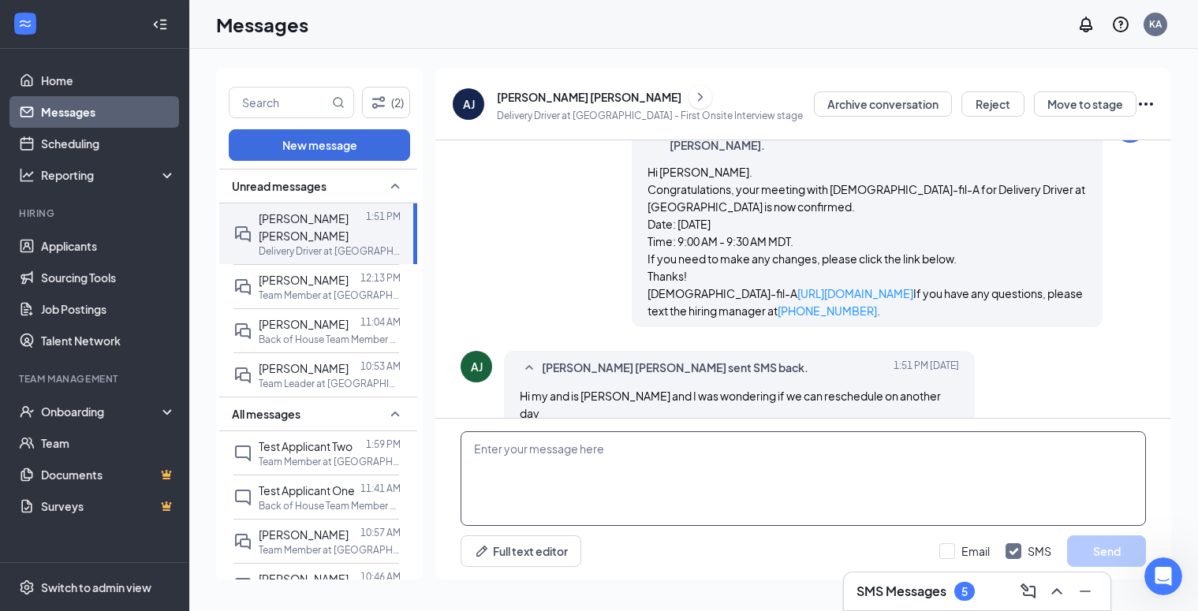
click at [535, 449] on textarea at bounding box center [803, 478] width 685 height 95
type textarea "Yes, I can get you in [DATE] at 8:30. Does that work?"
click at [1103, 560] on button "Send" at bounding box center [1106, 551] width 79 height 32
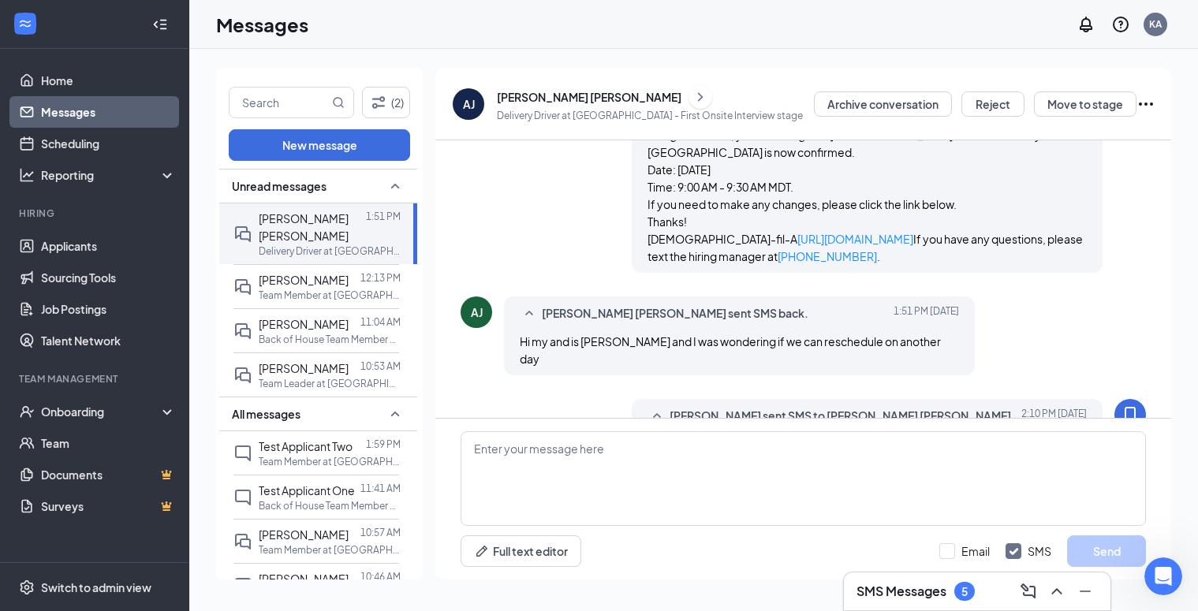
scroll to position [248, 0]
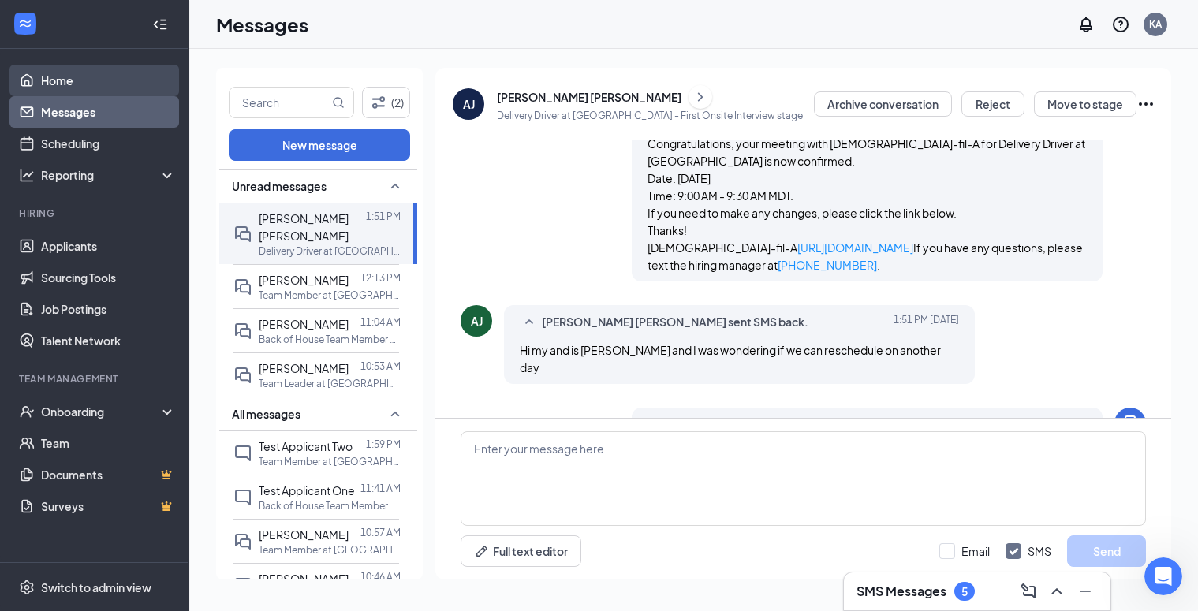
click at [62, 80] on link "Home" at bounding box center [108, 81] width 135 height 32
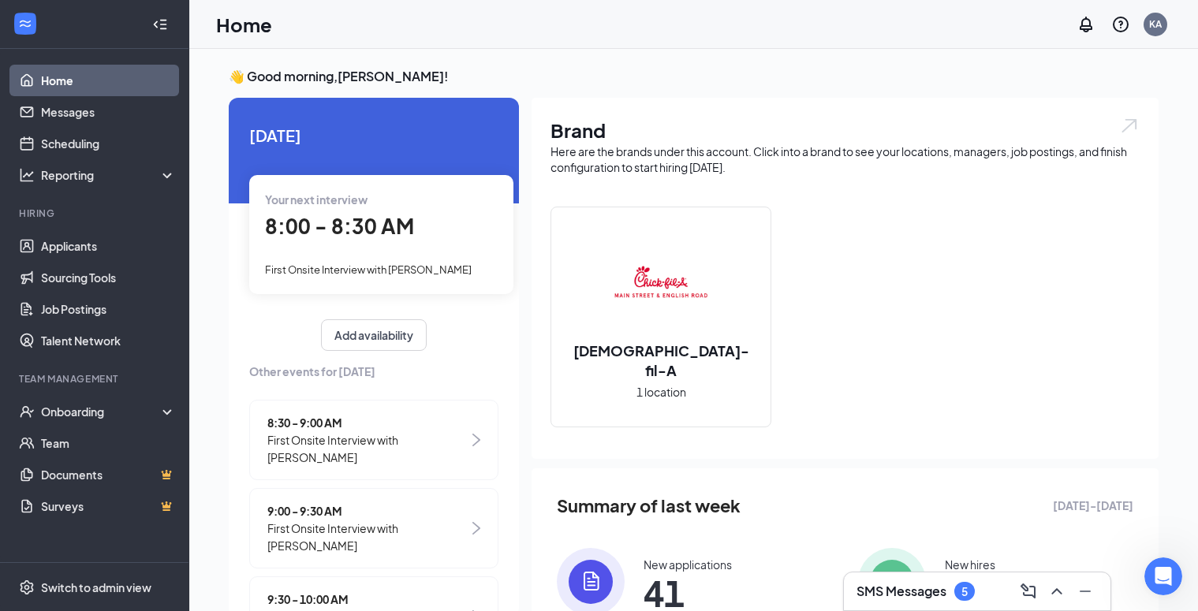
click at [320, 232] on span "8:00 - 8:30 AM" at bounding box center [339, 226] width 149 height 26
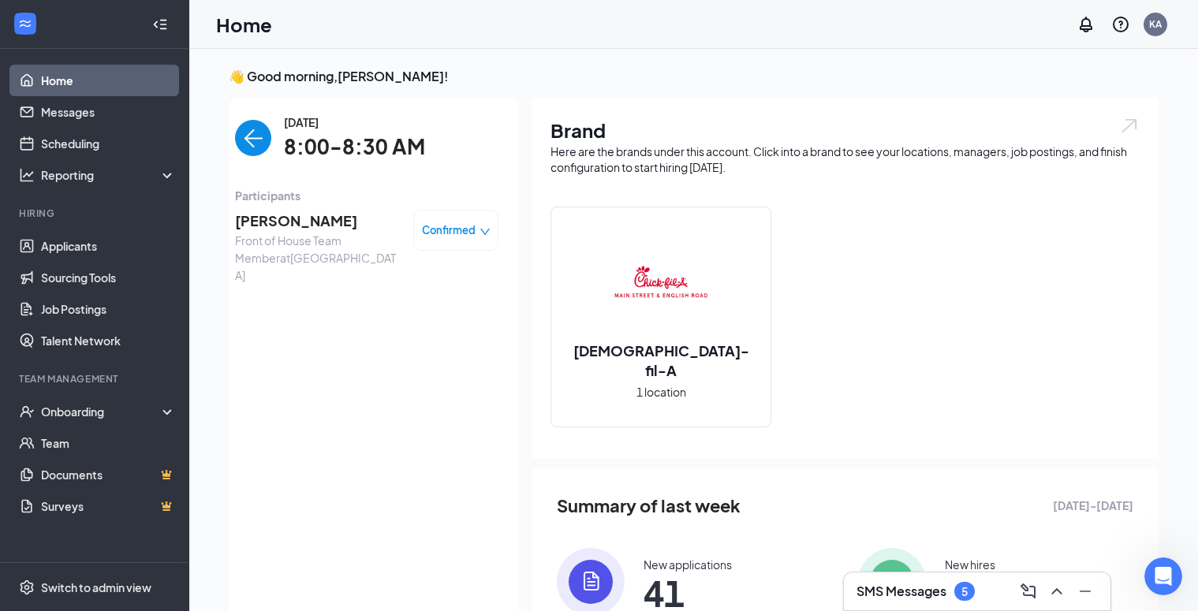
scroll to position [6, 0]
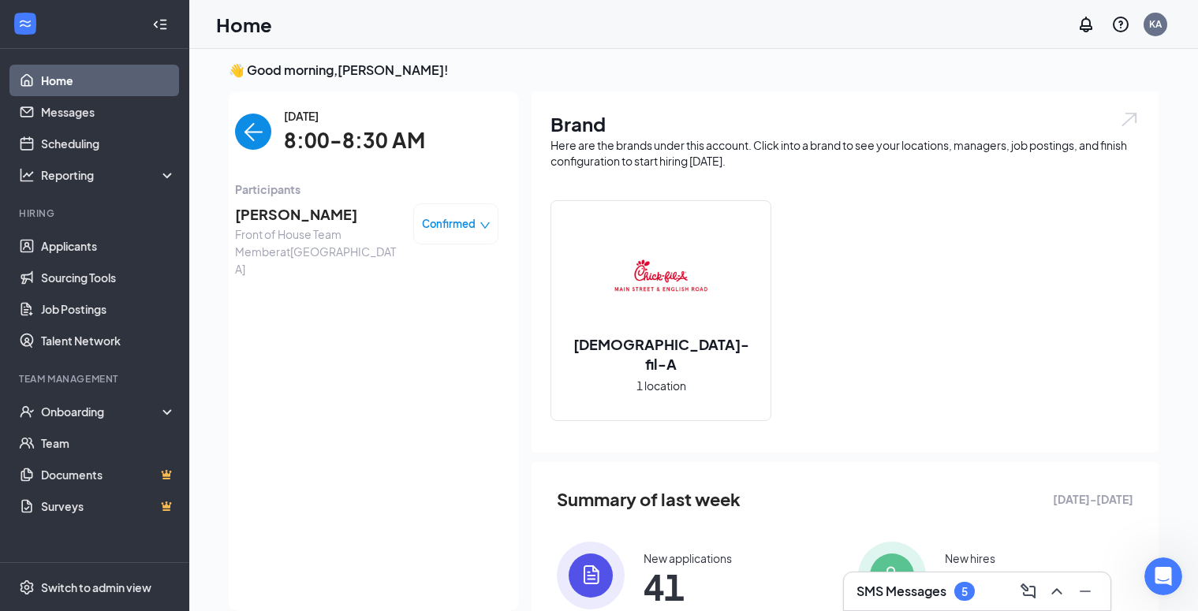
click at [271, 211] on span "[PERSON_NAME]" at bounding box center [318, 214] width 166 height 22
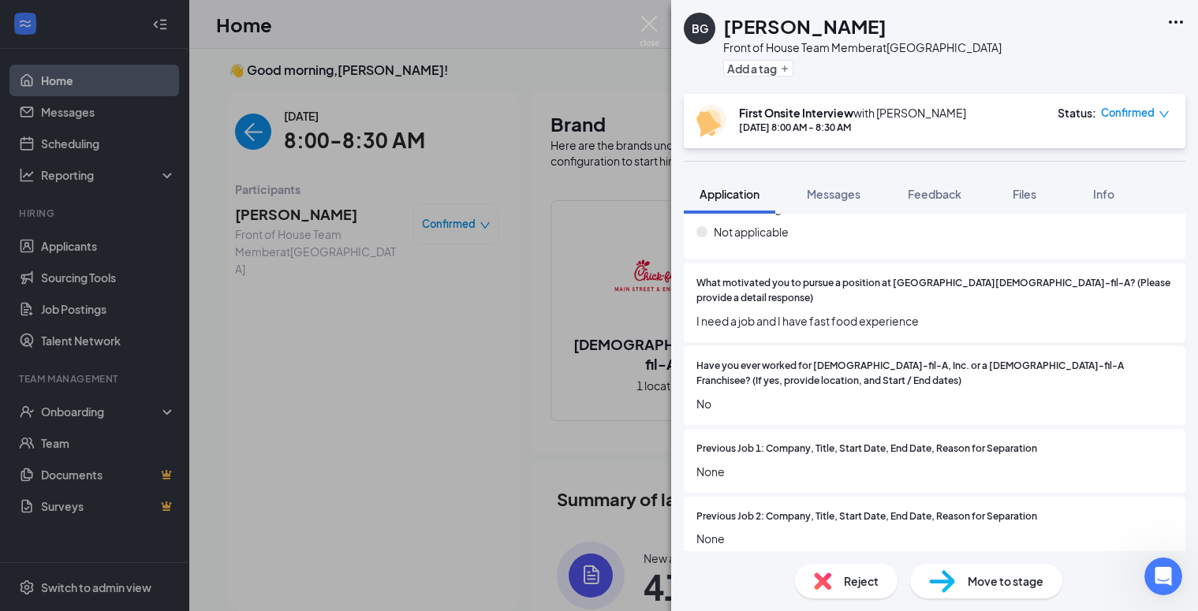
scroll to position [1030, 0]
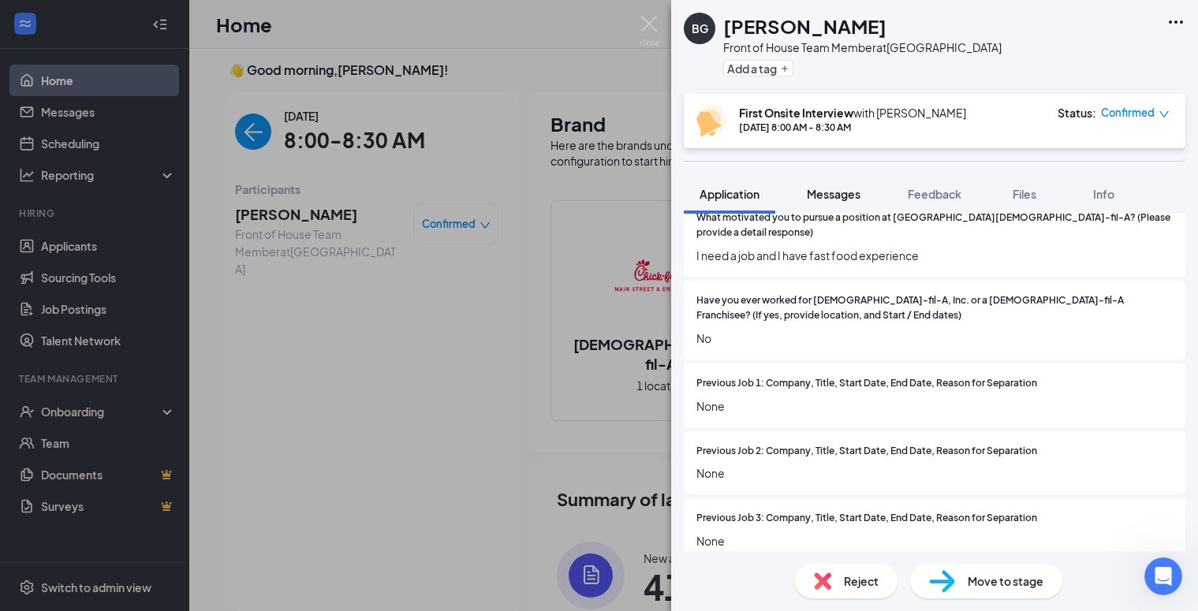
click at [825, 190] on span "Messages" at bounding box center [834, 194] width 54 height 14
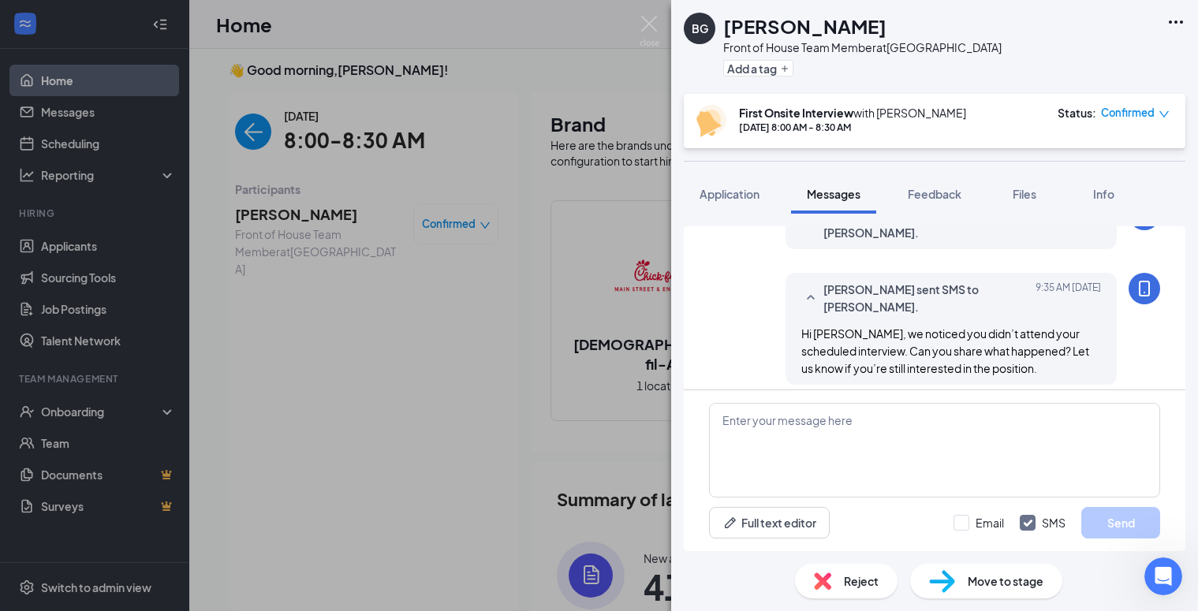
scroll to position [332, 0]
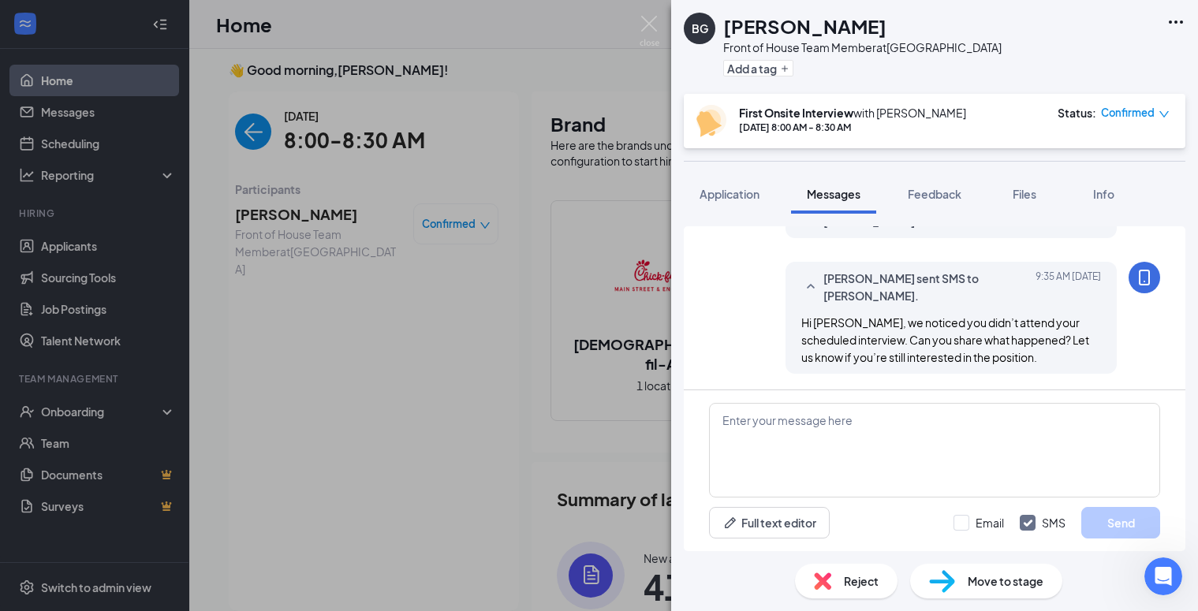
click at [839, 588] on div "Reject" at bounding box center [846, 581] width 103 height 35
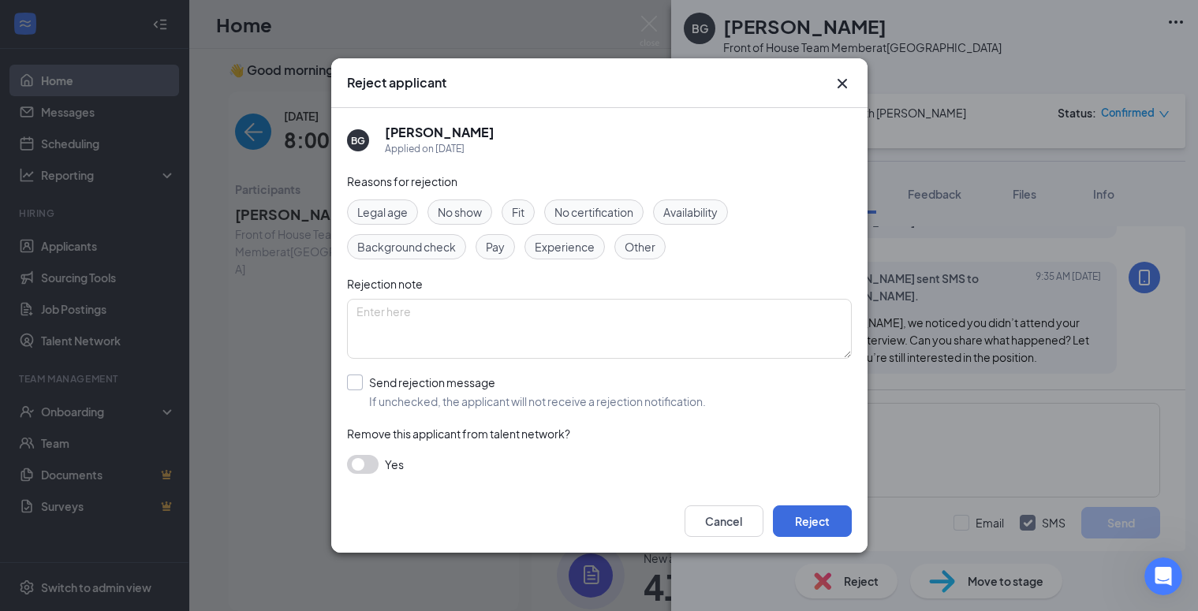
click at [349, 382] on input "Send rejection message If unchecked, the applicant will not receive a rejection…" at bounding box center [526, 392] width 359 height 35
checkbox input "true"
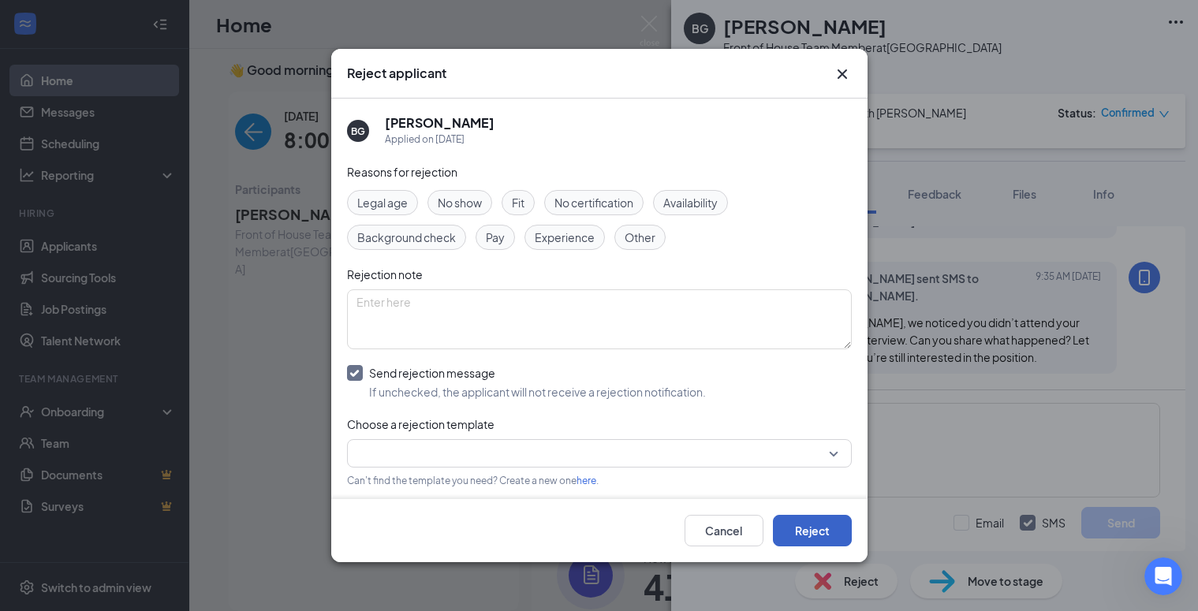
click at [817, 531] on button "Reject" at bounding box center [812, 531] width 79 height 32
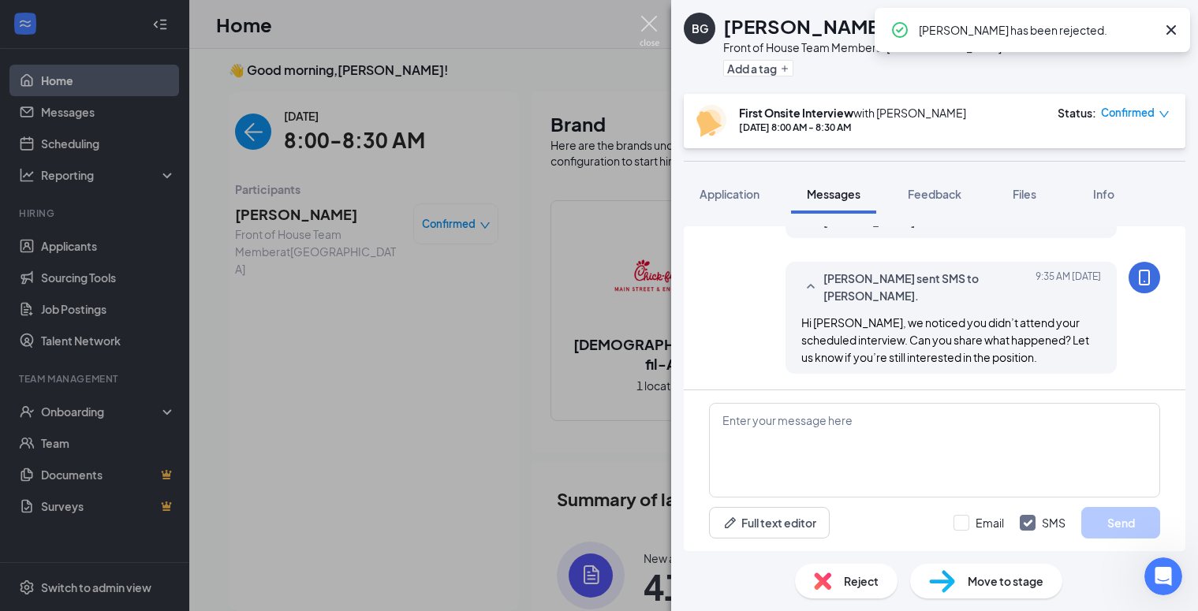
click at [657, 24] on img at bounding box center [650, 31] width 20 height 31
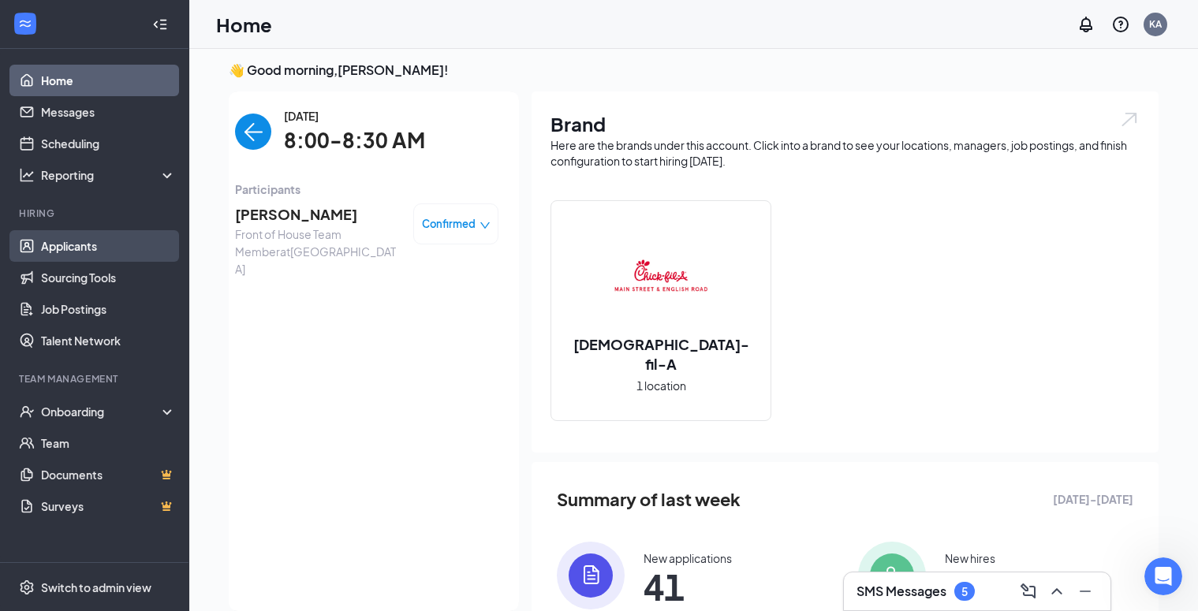
click at [47, 239] on link "Applicants" at bounding box center [108, 246] width 135 height 32
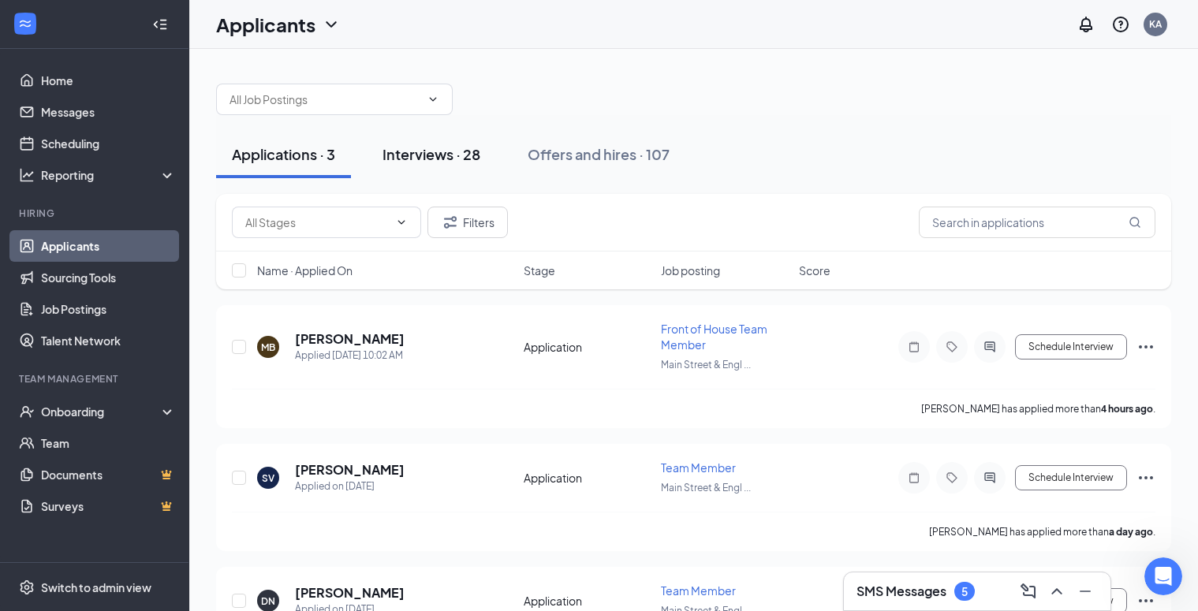
click at [412, 152] on div "Interviews · 28" at bounding box center [431, 154] width 98 height 20
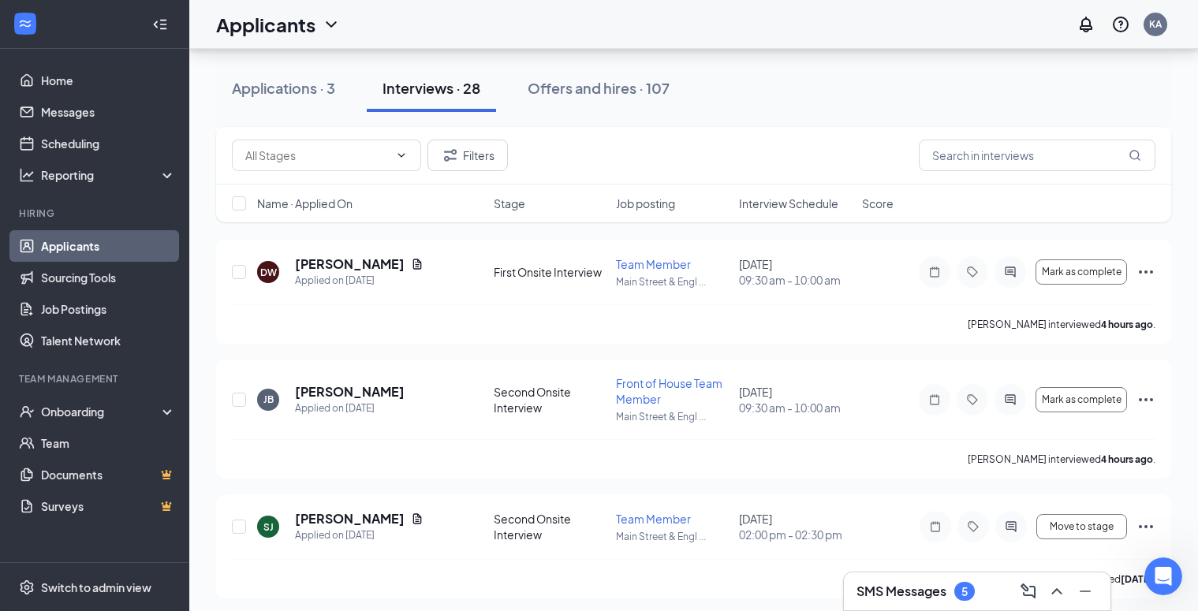
scroll to position [3256, 0]
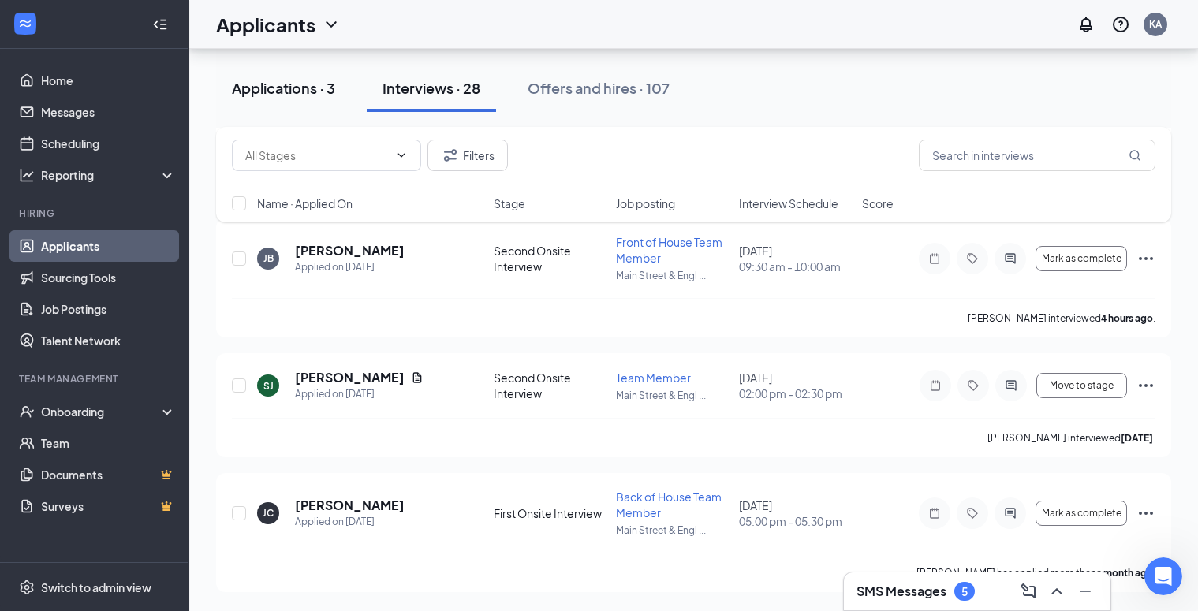
click at [282, 84] on div "Applications · 3" at bounding box center [283, 88] width 103 height 20
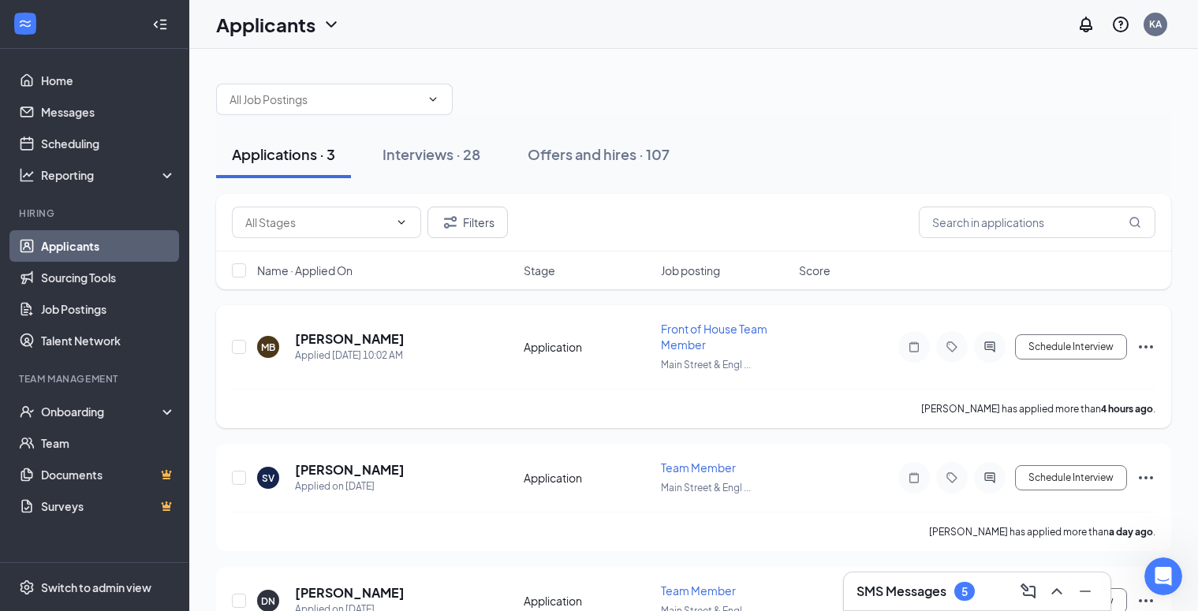
scroll to position [78, 0]
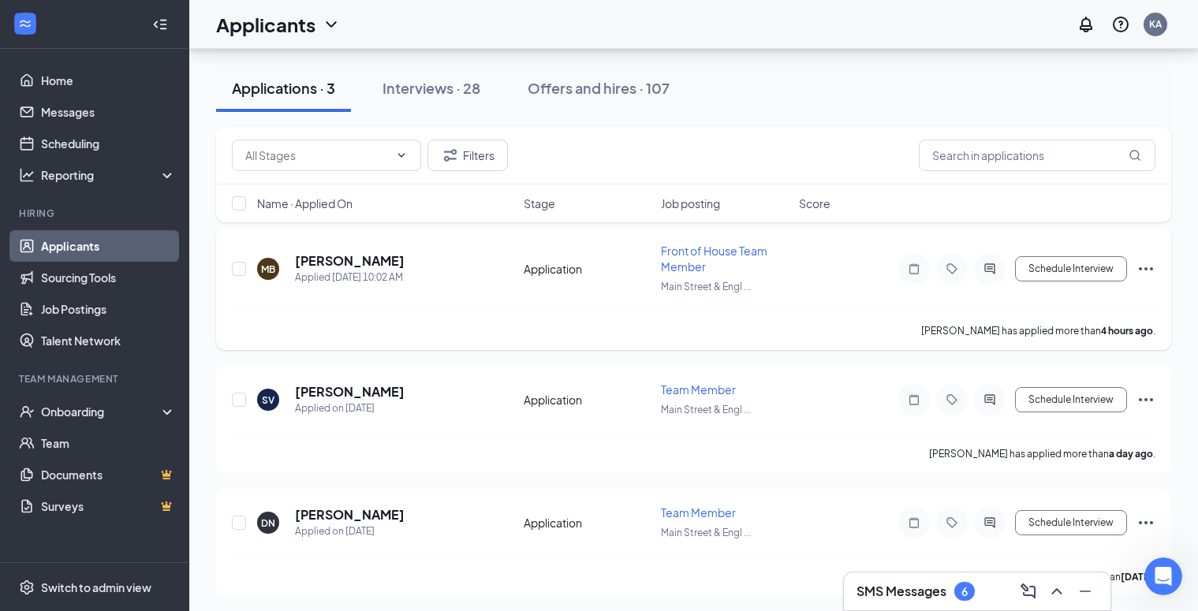
click at [488, 407] on div "SV [PERSON_NAME] Applied on [DATE]" at bounding box center [385, 399] width 257 height 33
